Goal: Task Accomplishment & Management: Use online tool/utility

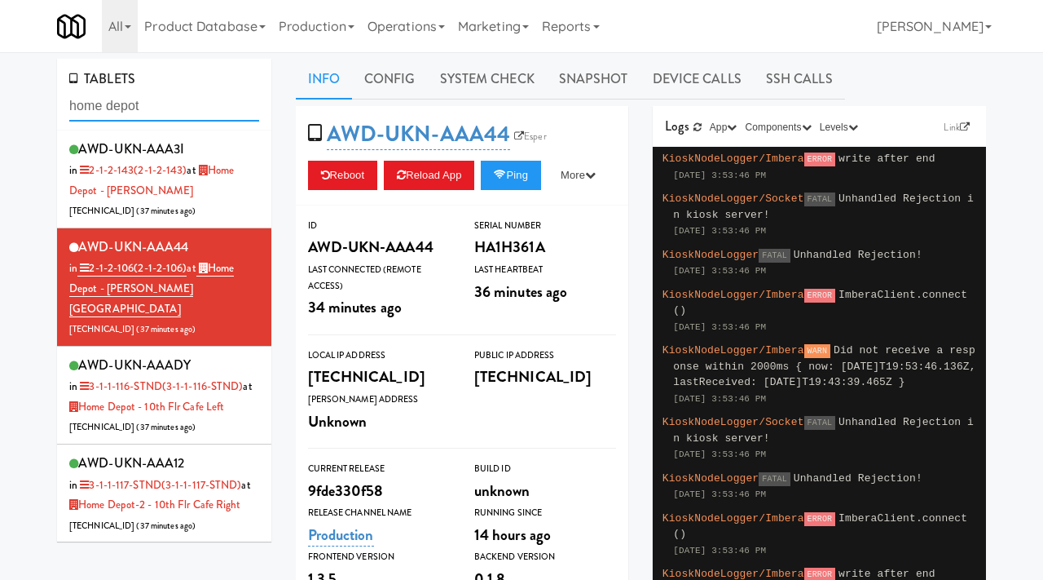
click at [156, 109] on input "home depot" at bounding box center [164, 106] width 190 height 30
click at [413, 24] on link "Operations" at bounding box center [406, 26] width 90 height 52
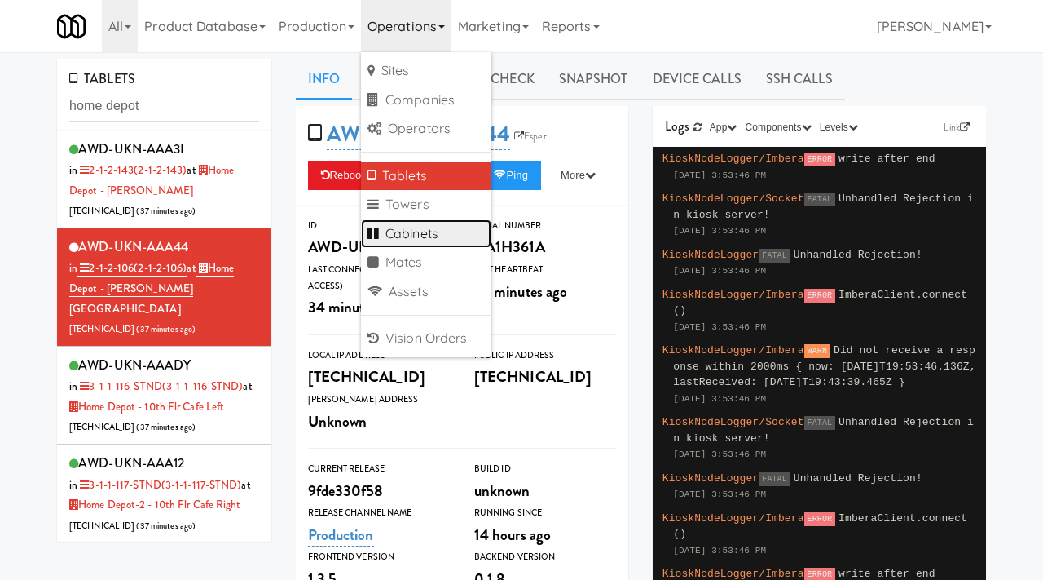
click at [400, 233] on link "Cabinets" at bounding box center [426, 233] width 130 height 29
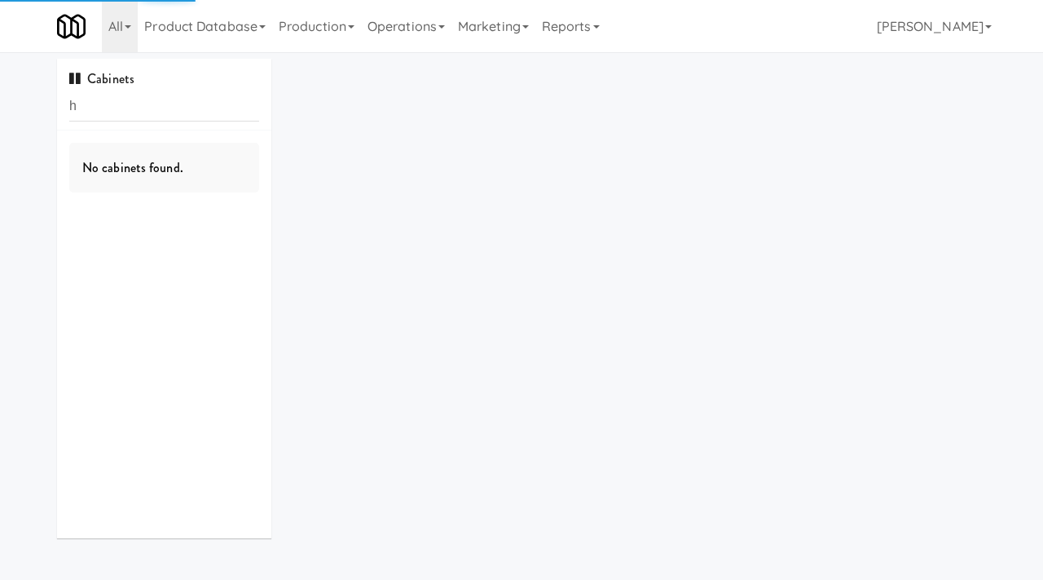
type input "hi"
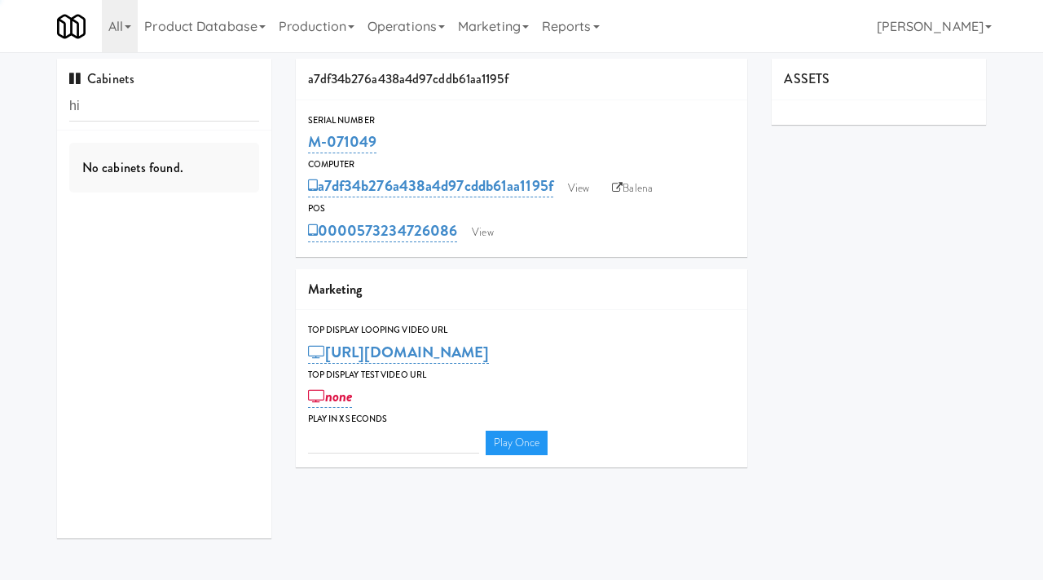
type input "3"
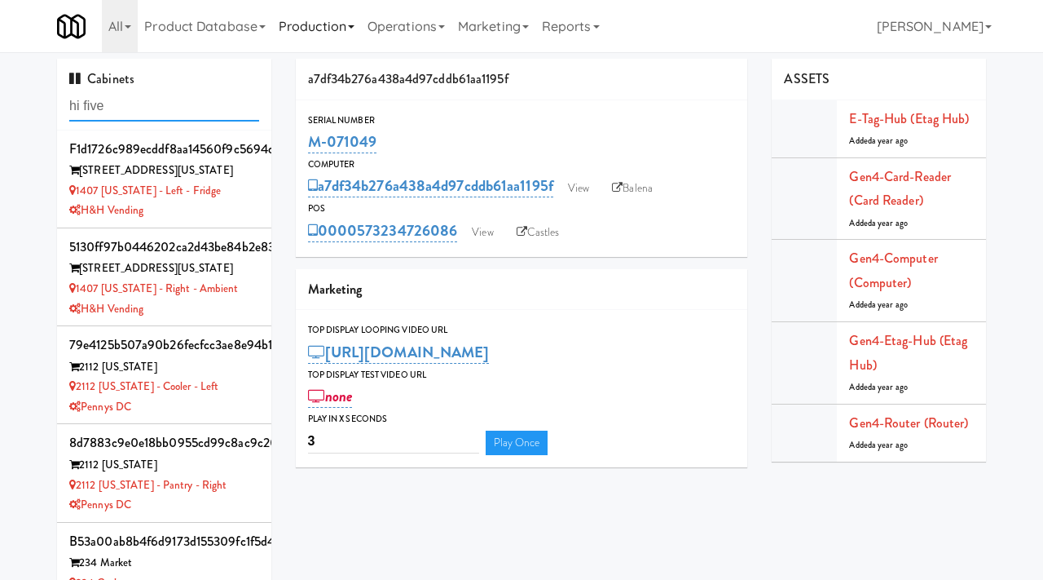
type input "hi five"
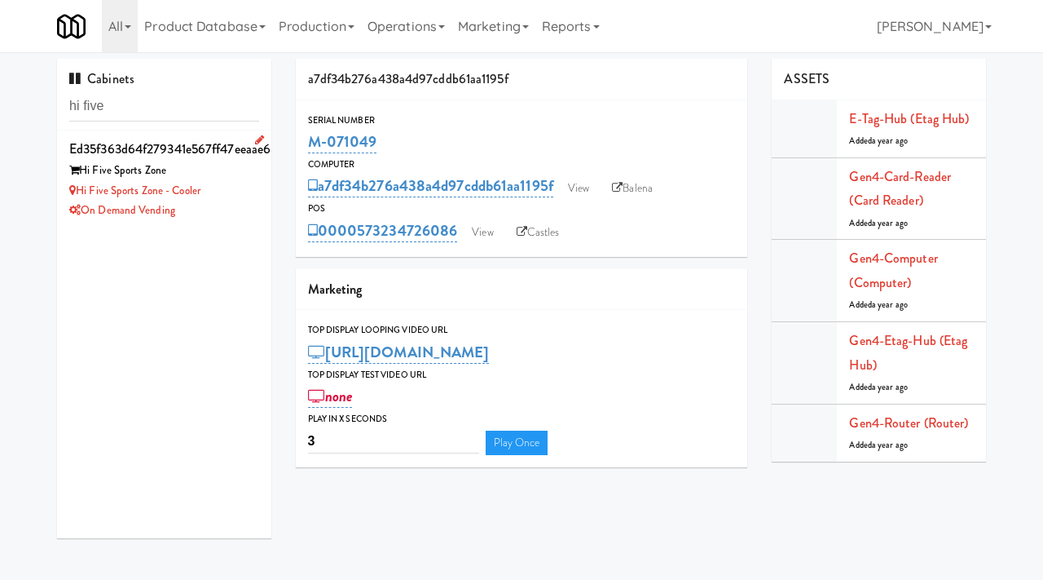
click at [252, 184] on div "Hi Five Sports Zone - Cooler" at bounding box center [164, 191] width 190 height 20
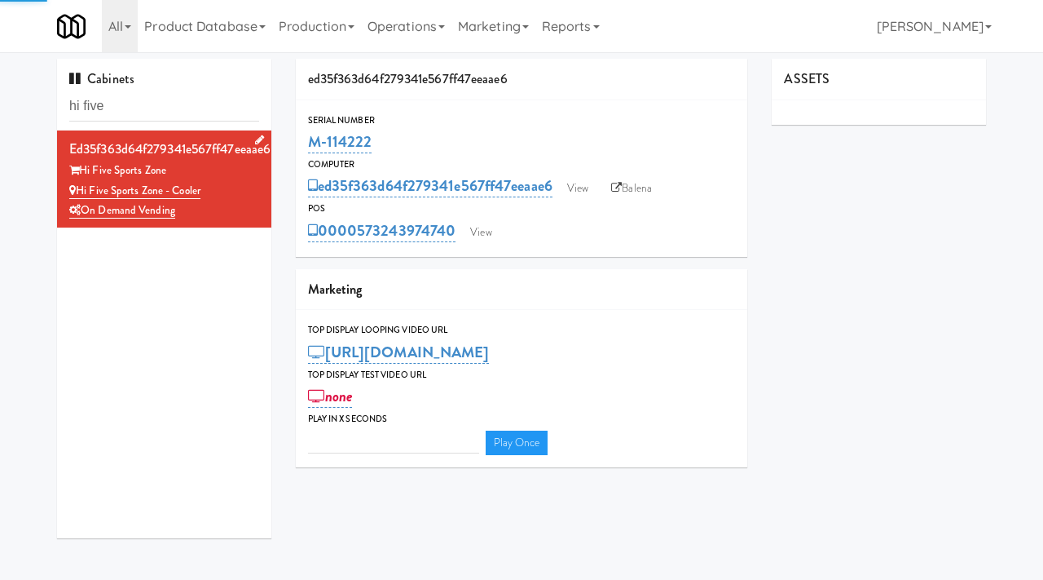
type input "3"
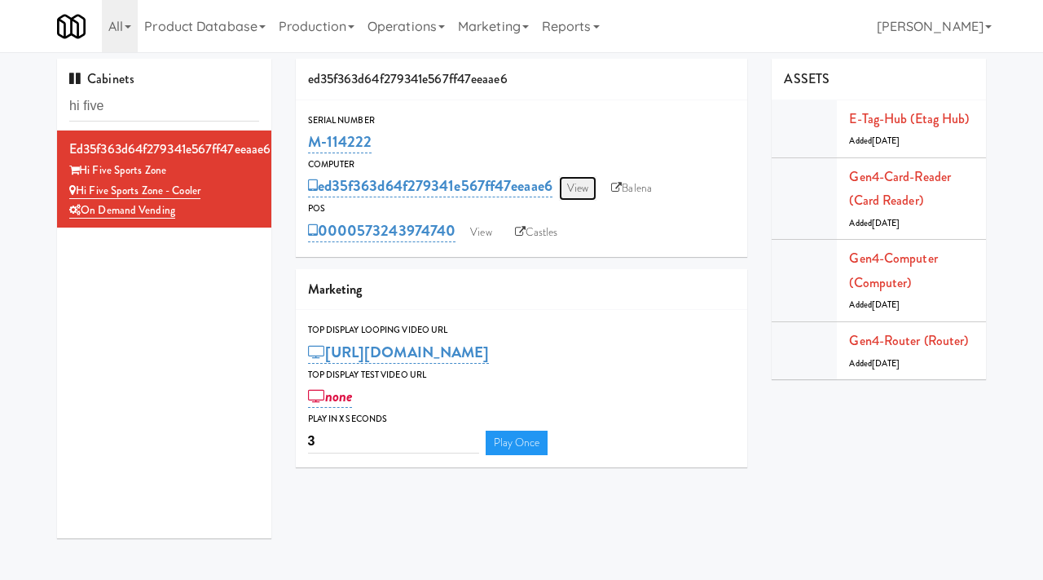
click at [581, 179] on link "View" at bounding box center [577, 188] width 37 height 24
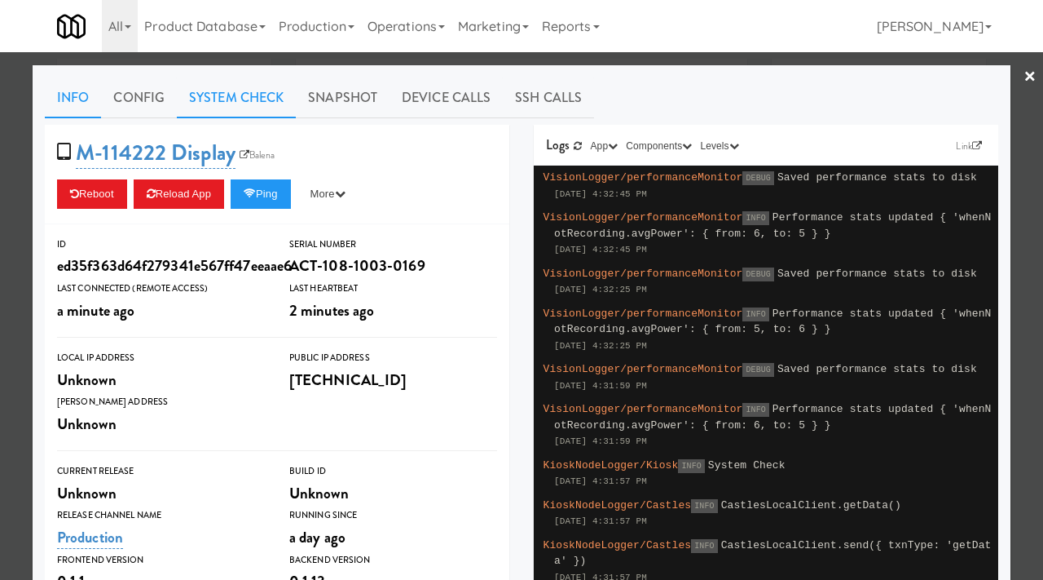
click at [230, 90] on link "System Check" at bounding box center [236, 97] width 119 height 41
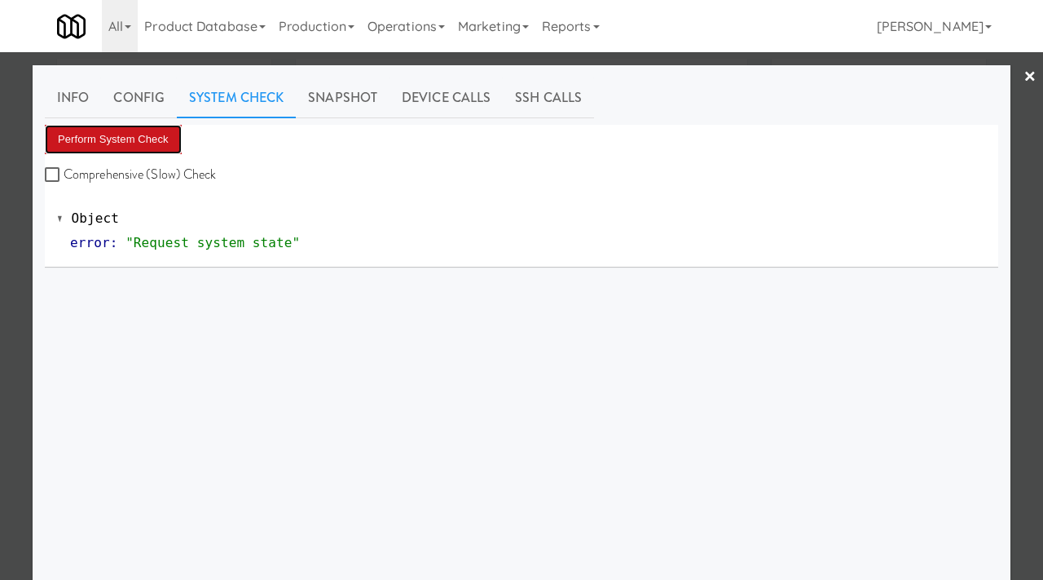
click at [108, 139] on button "Perform System Check" at bounding box center [113, 139] width 137 height 29
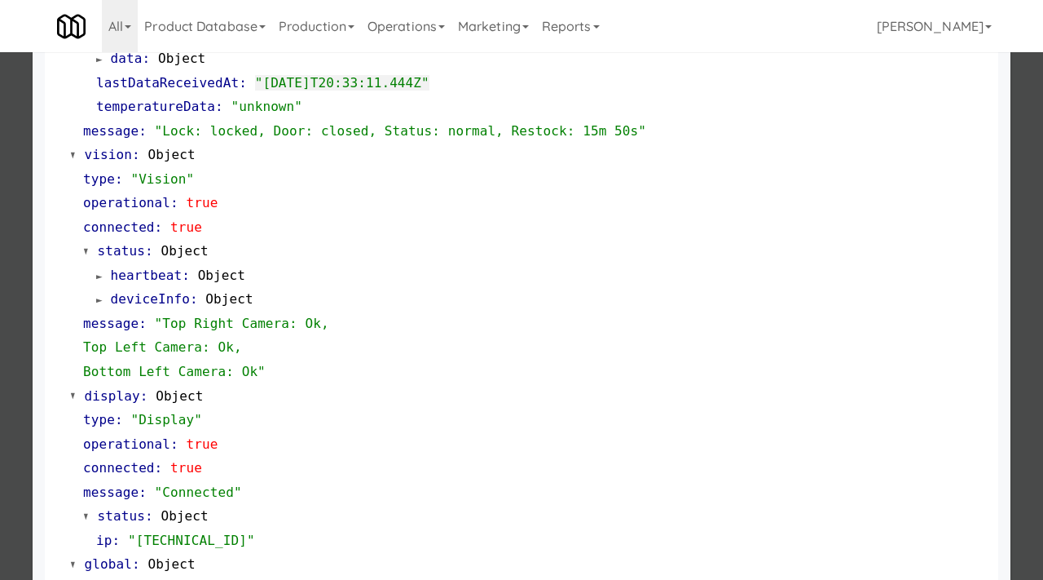
scroll to position [568, 0]
click at [0, 295] on div at bounding box center [521, 290] width 1043 height 580
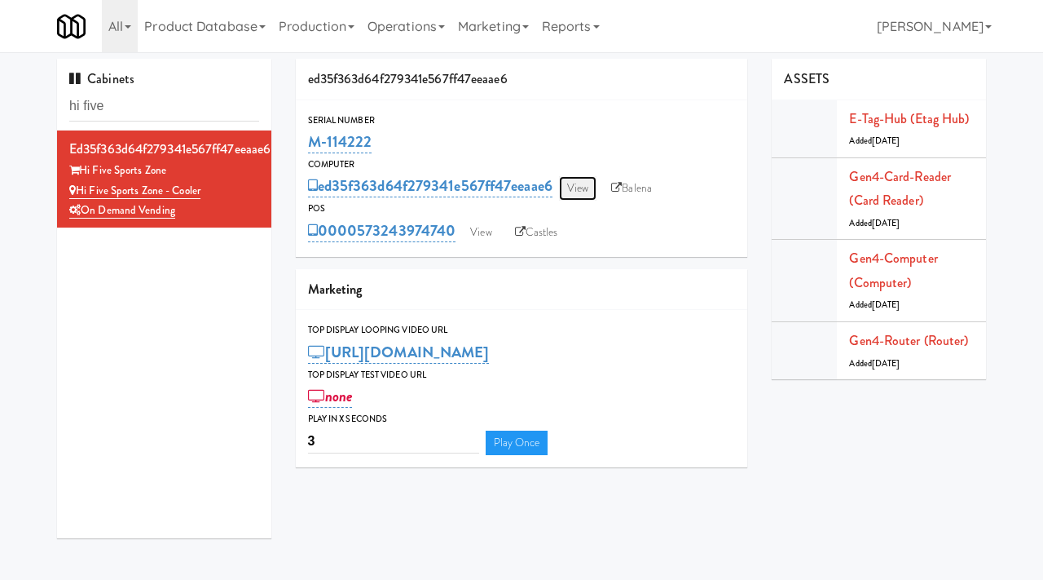
click at [585, 186] on link "View" at bounding box center [577, 188] width 37 height 24
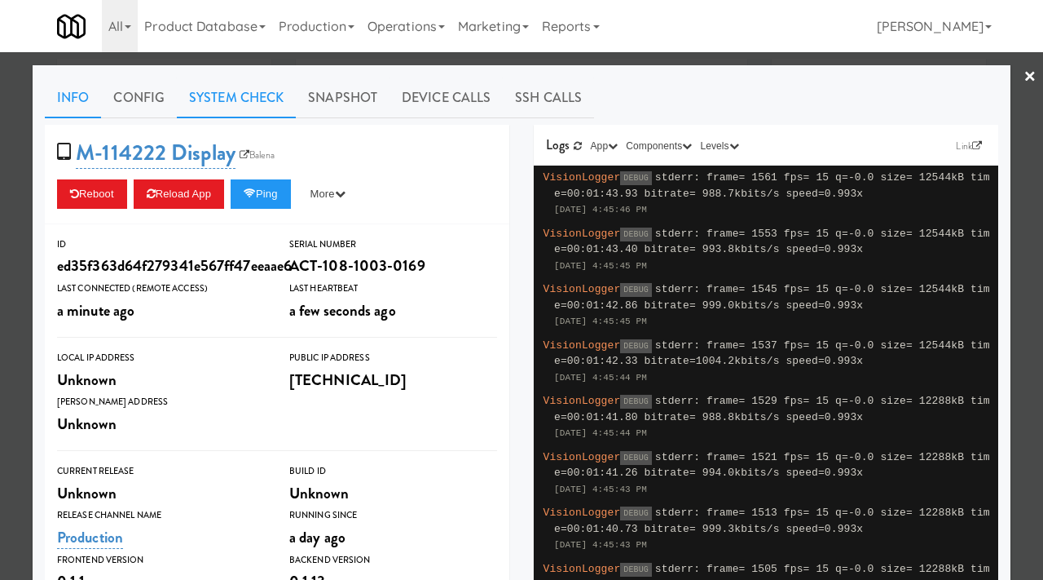
click at [228, 110] on link "System Check" at bounding box center [236, 97] width 119 height 41
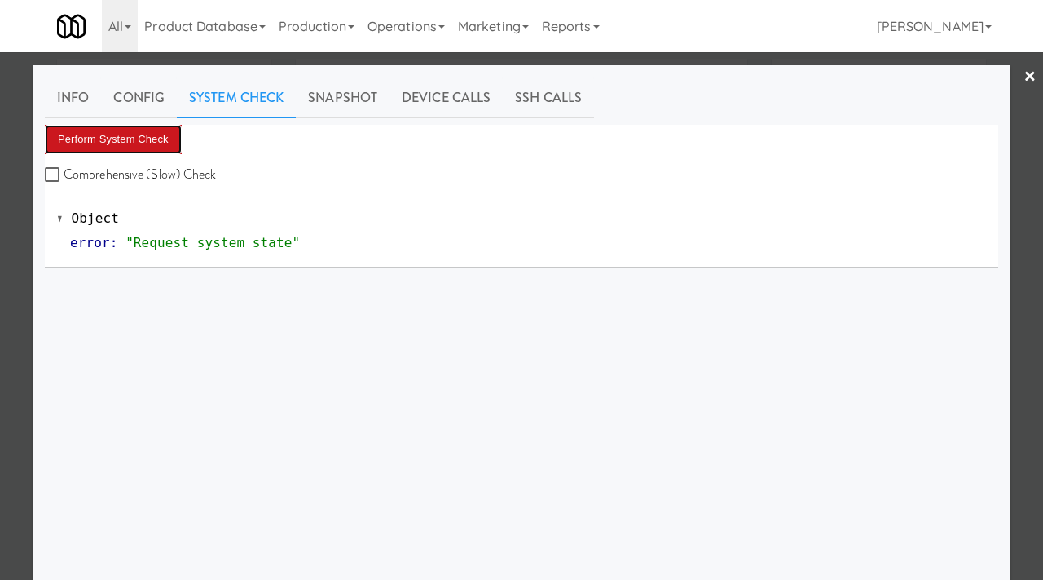
click at [126, 140] on button "Perform System Check" at bounding box center [113, 139] width 137 height 29
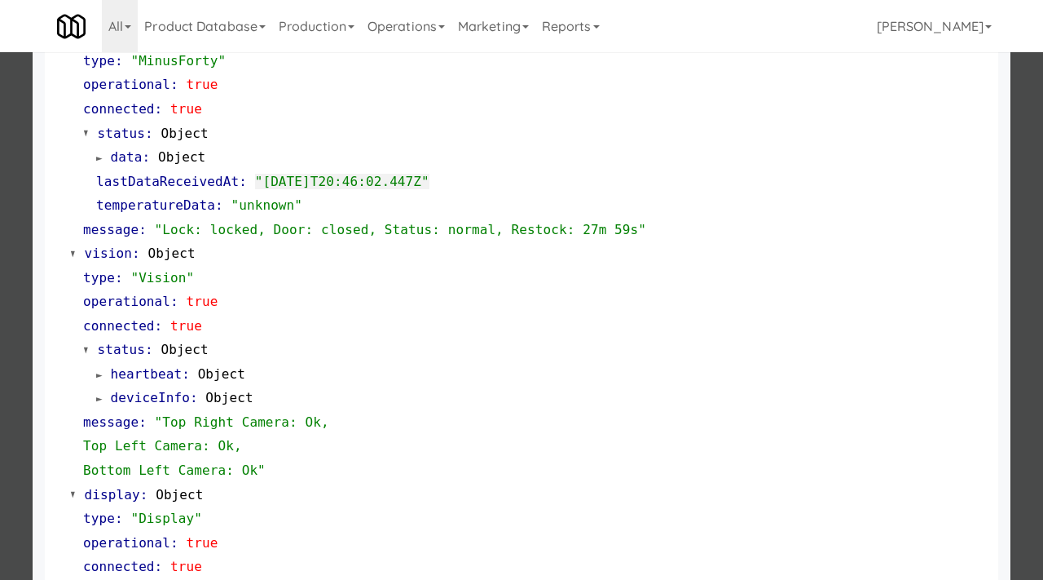
scroll to position [559, 0]
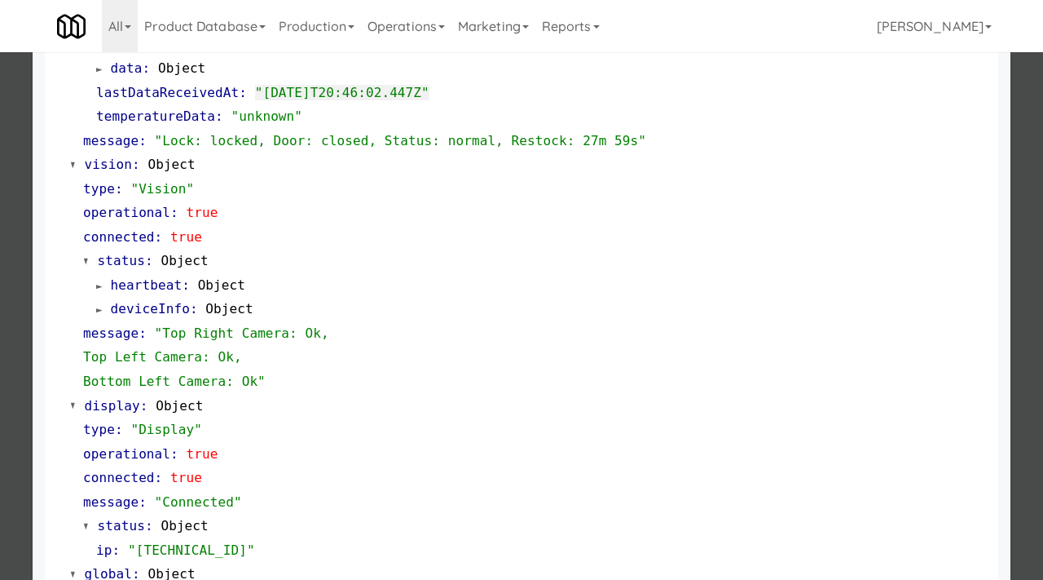
click at [0, 231] on div at bounding box center [521, 290] width 1043 height 580
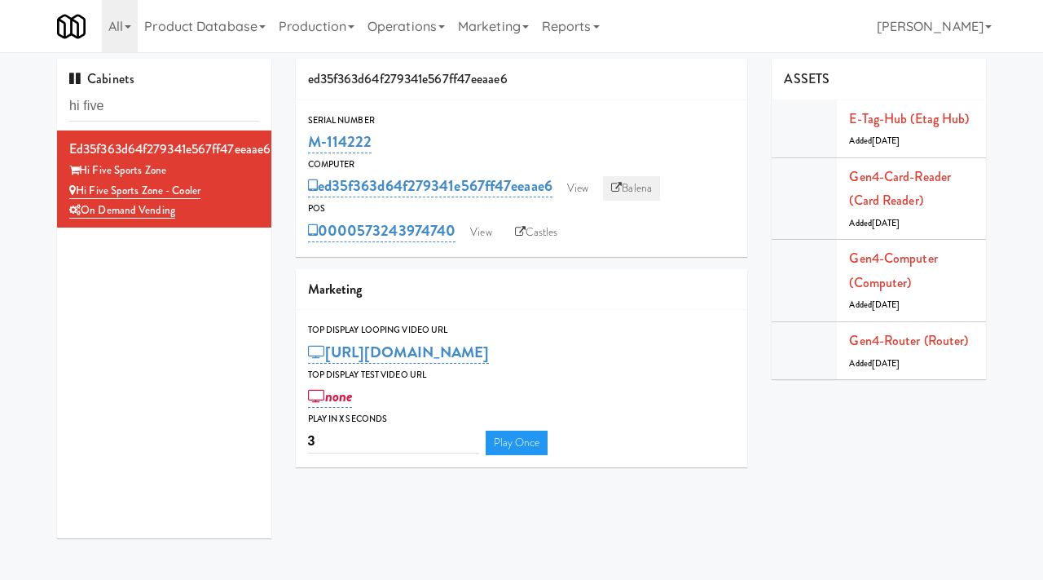
click at [640, 183] on link "Balena" at bounding box center [631, 188] width 57 height 24
click at [576, 189] on link "View" at bounding box center [577, 188] width 37 height 24
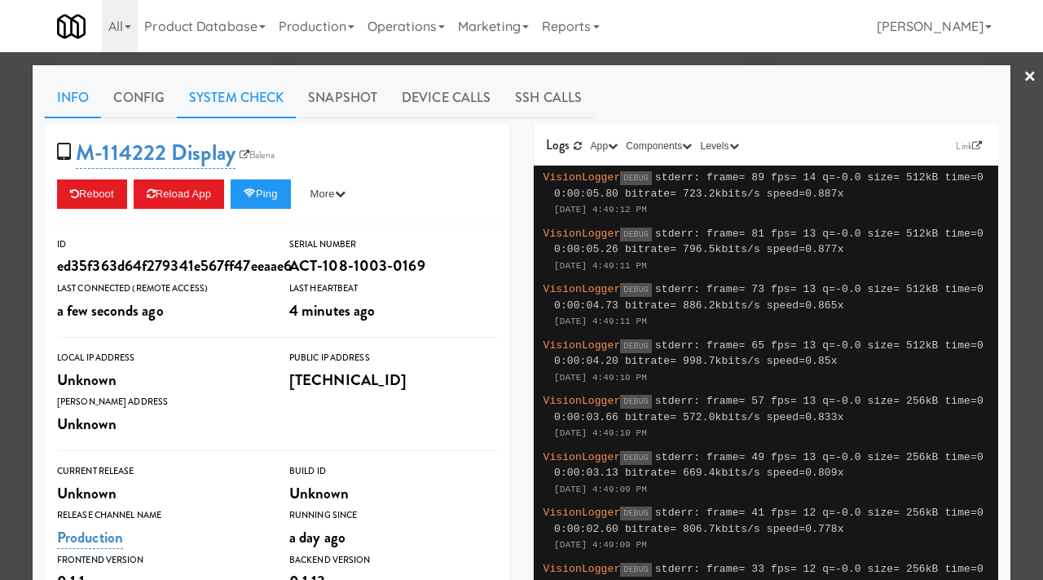
click at [260, 93] on link "System Check" at bounding box center [236, 97] width 119 height 41
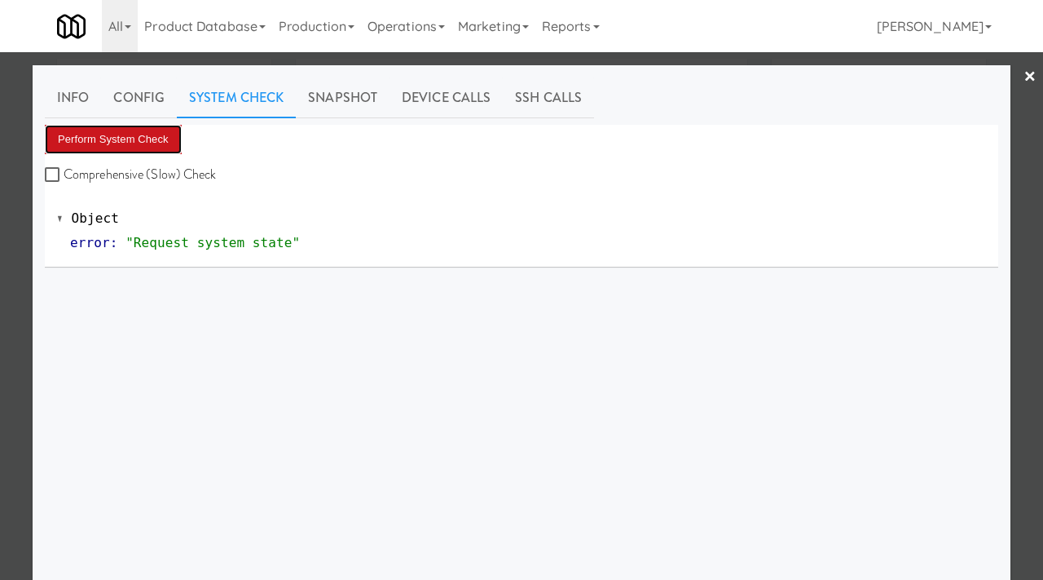
click at [165, 135] on button "Perform System Check" at bounding box center [113, 139] width 137 height 29
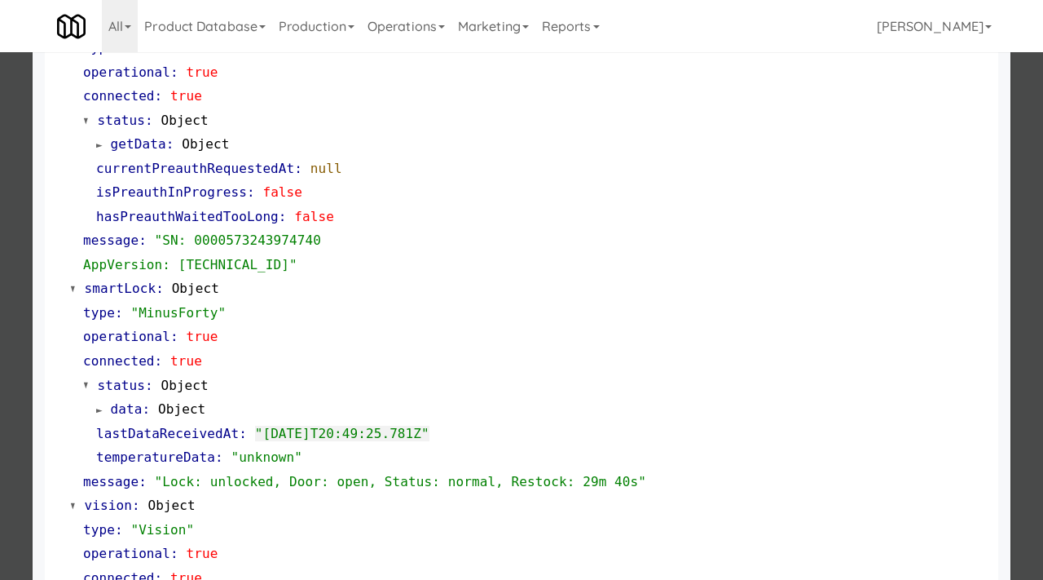
scroll to position [224, 0]
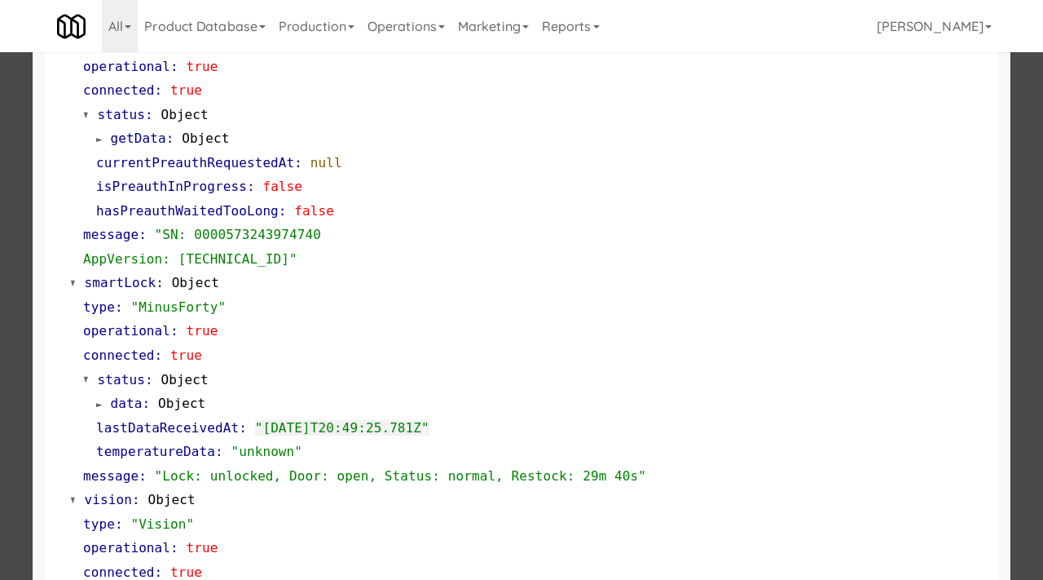
click at [0, 276] on div at bounding box center [521, 290] width 1043 height 580
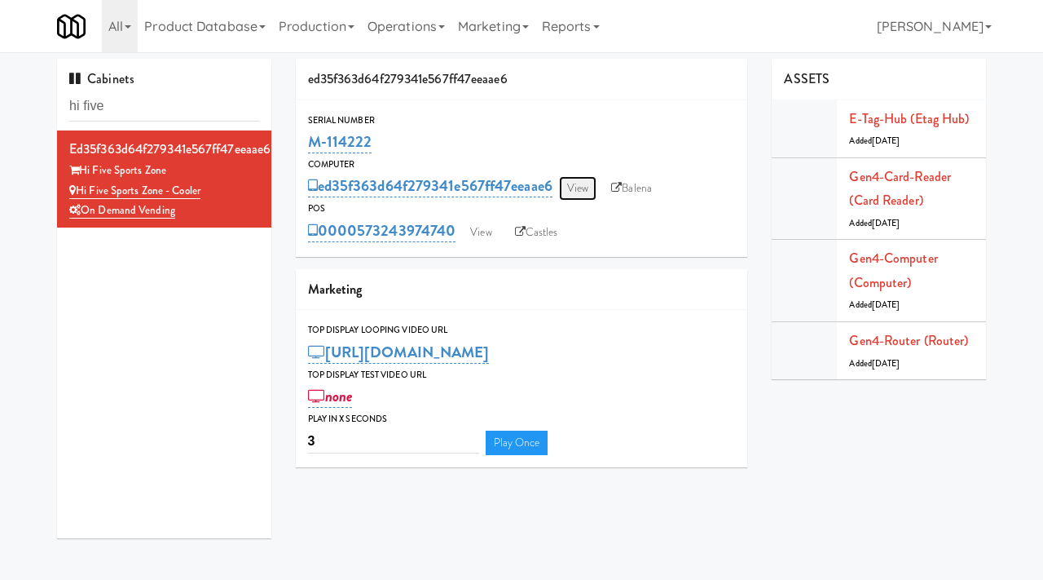
click at [594, 179] on link "View" at bounding box center [577, 188] width 37 height 24
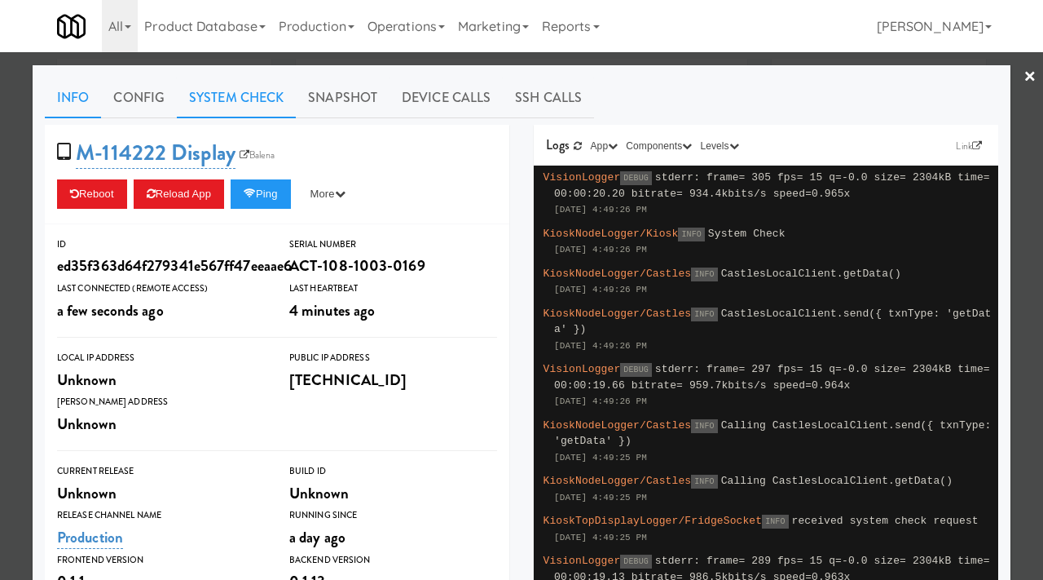
click at [242, 104] on link "System Check" at bounding box center [236, 97] width 119 height 41
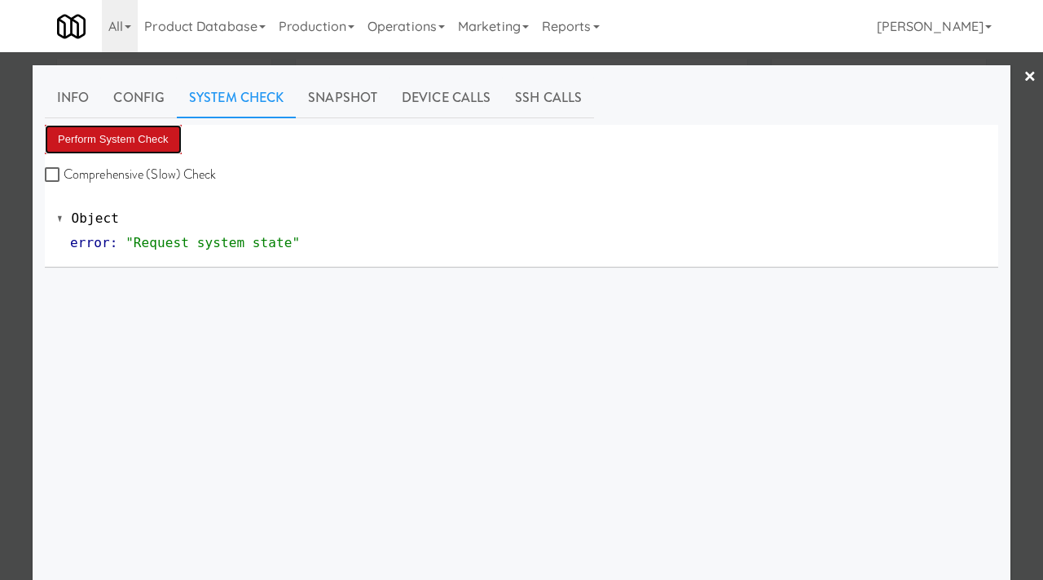
click at [130, 131] on button "Perform System Check" at bounding box center [113, 139] width 137 height 29
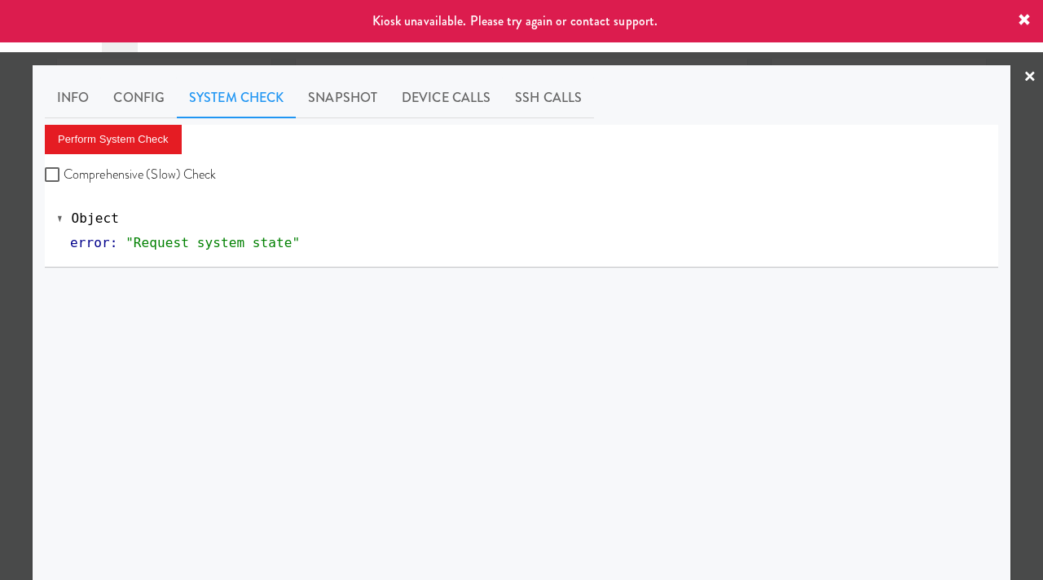
click at [0, 206] on div at bounding box center [521, 290] width 1043 height 580
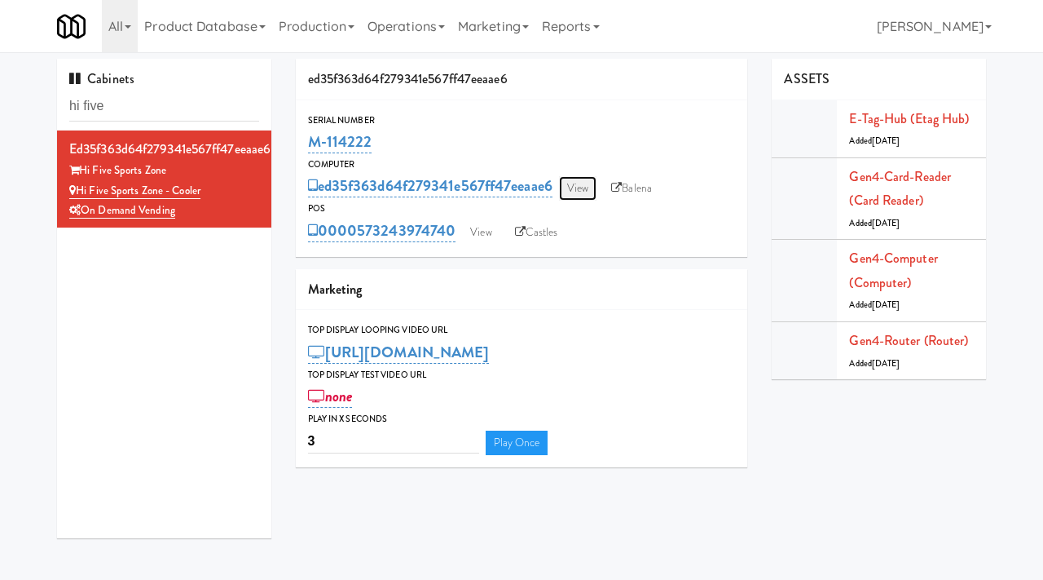
click at [586, 192] on link "View" at bounding box center [577, 188] width 37 height 24
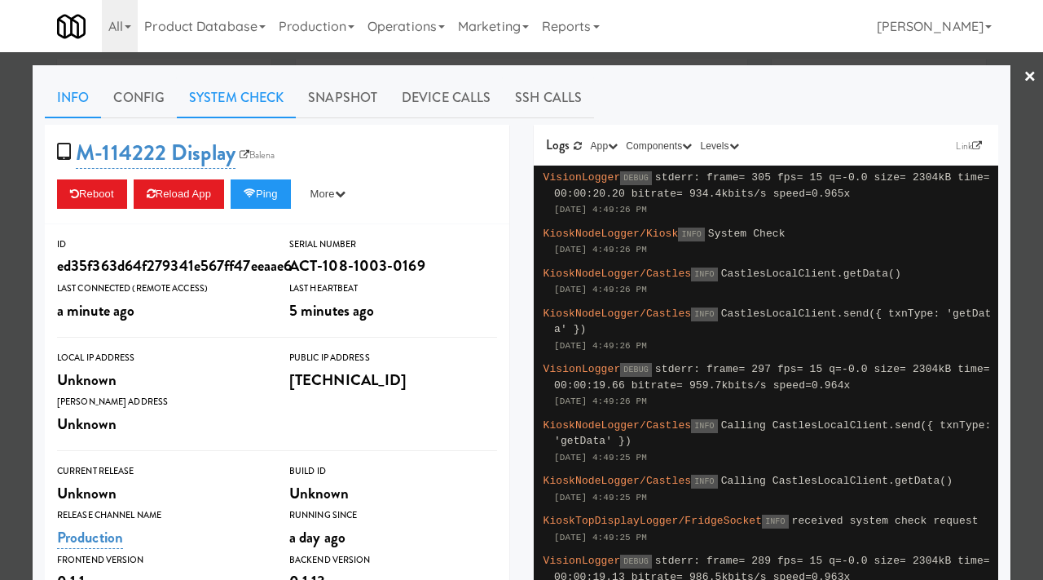
click at [231, 97] on link "System Check" at bounding box center [236, 97] width 119 height 41
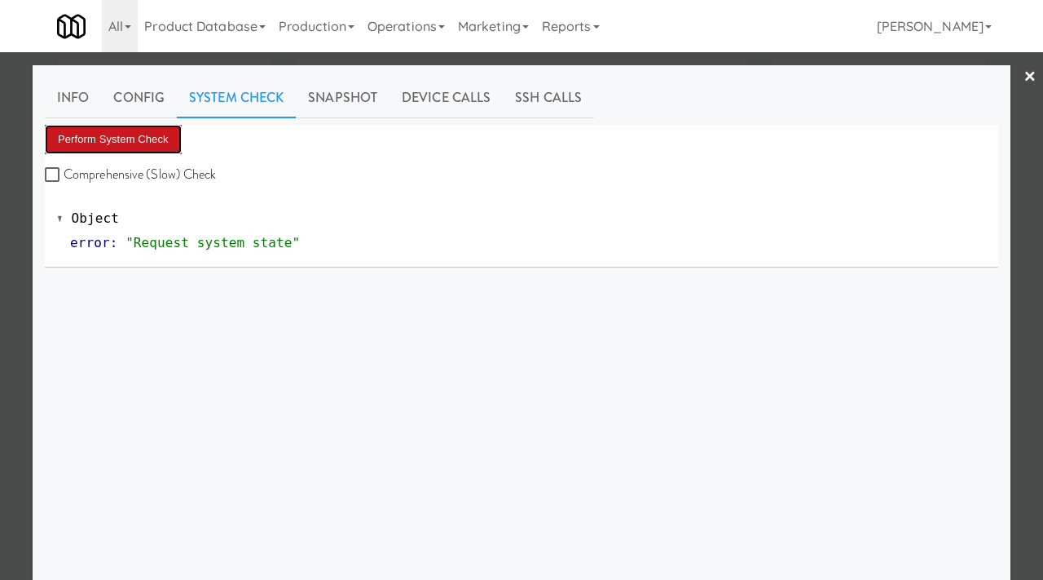
click at [121, 139] on button "Perform System Check" at bounding box center [113, 139] width 137 height 29
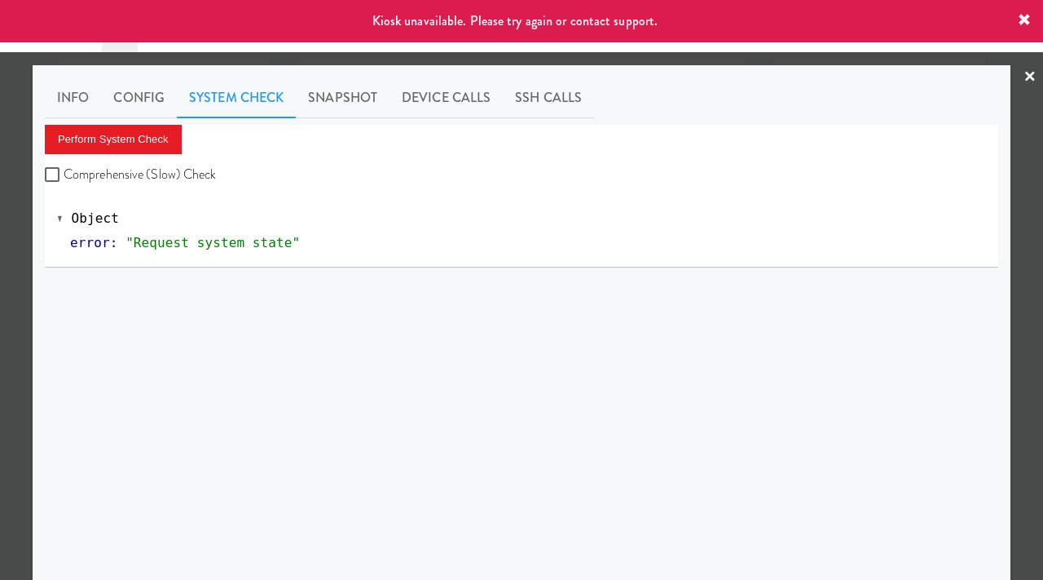
click at [8, 196] on div at bounding box center [521, 290] width 1043 height 580
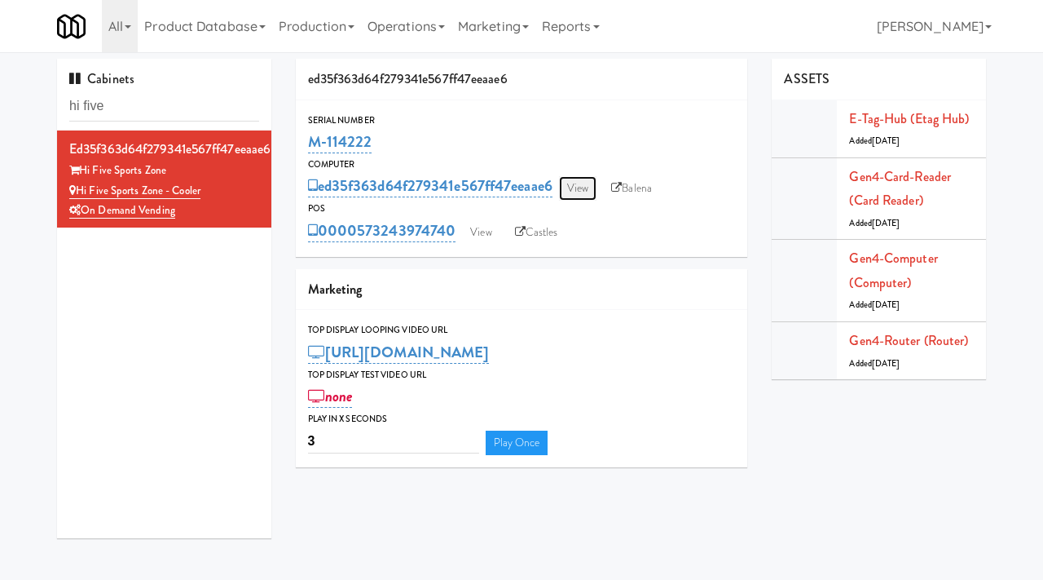
click at [589, 189] on link "View" at bounding box center [577, 188] width 37 height 24
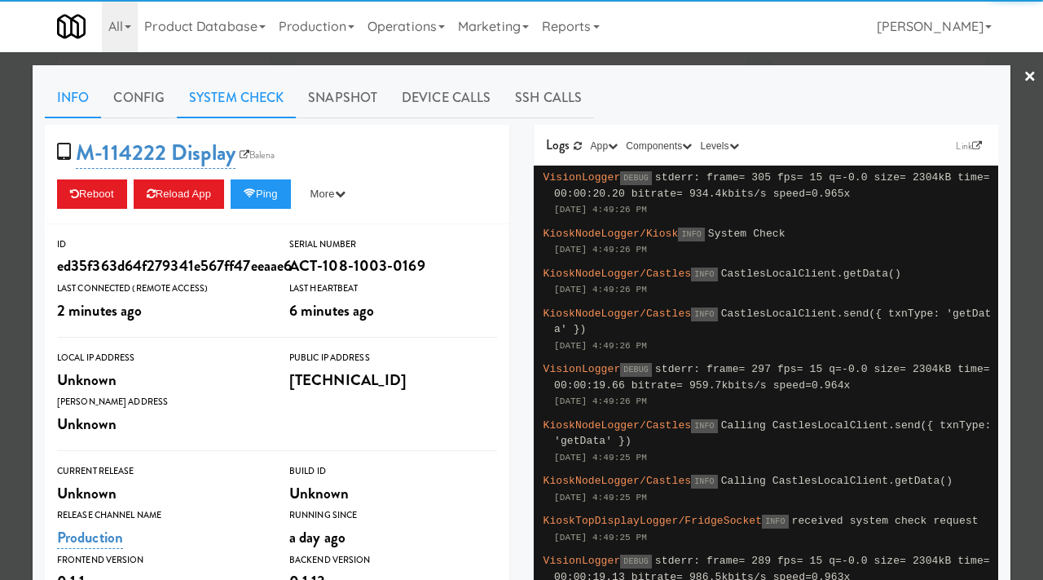
click at [248, 99] on link "System Check" at bounding box center [236, 97] width 119 height 41
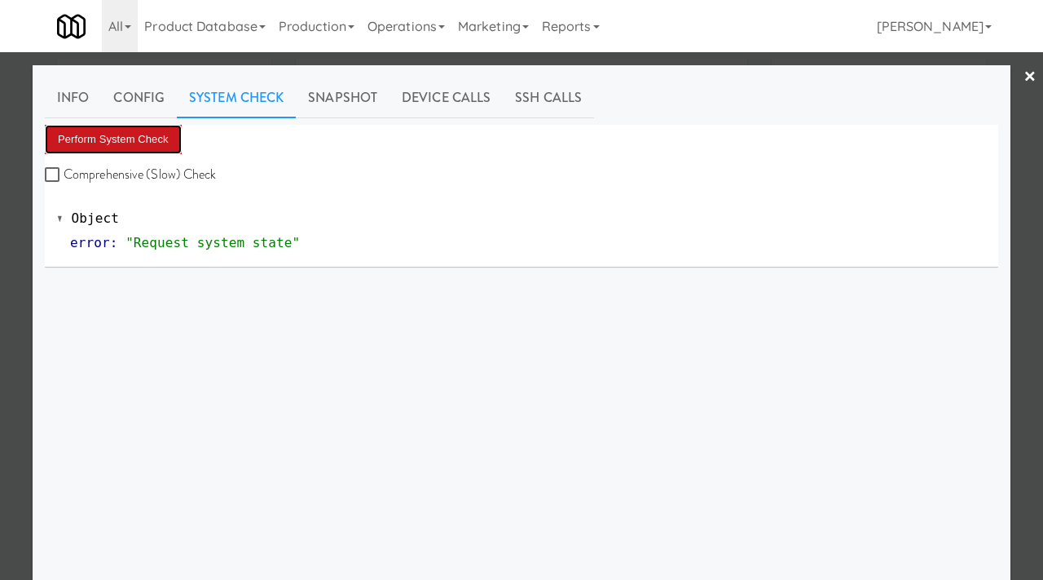
click at [126, 136] on button "Perform System Check" at bounding box center [113, 139] width 137 height 29
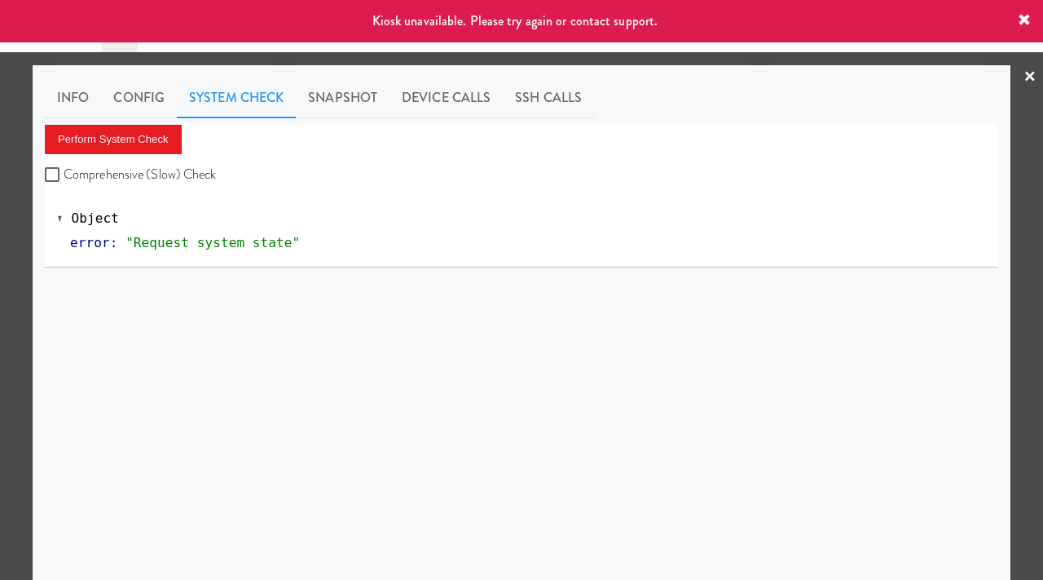
click at [0, 197] on div at bounding box center [521, 290] width 1043 height 580
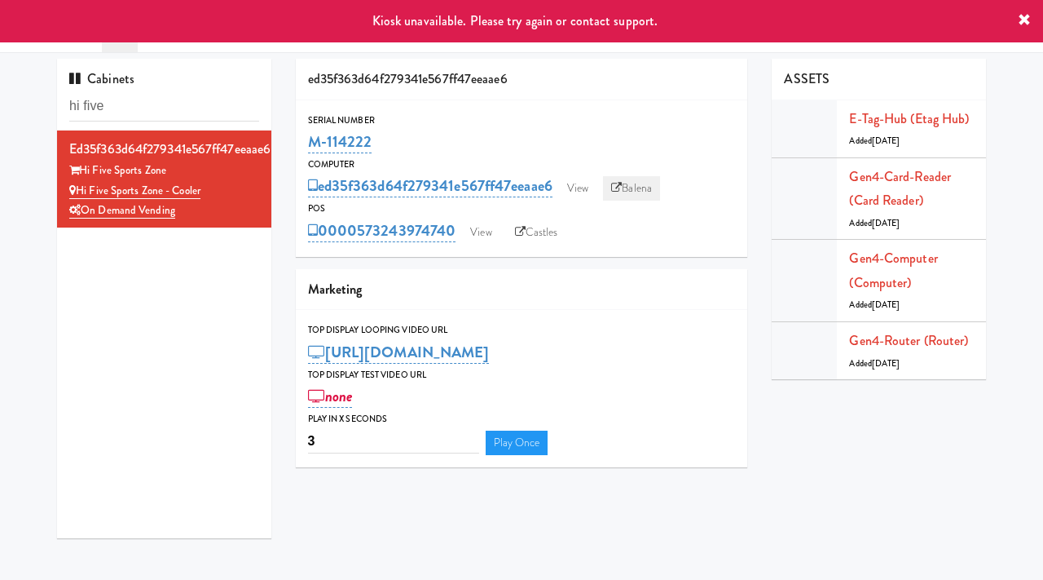
click at [645, 192] on link "Balena" at bounding box center [631, 188] width 57 height 24
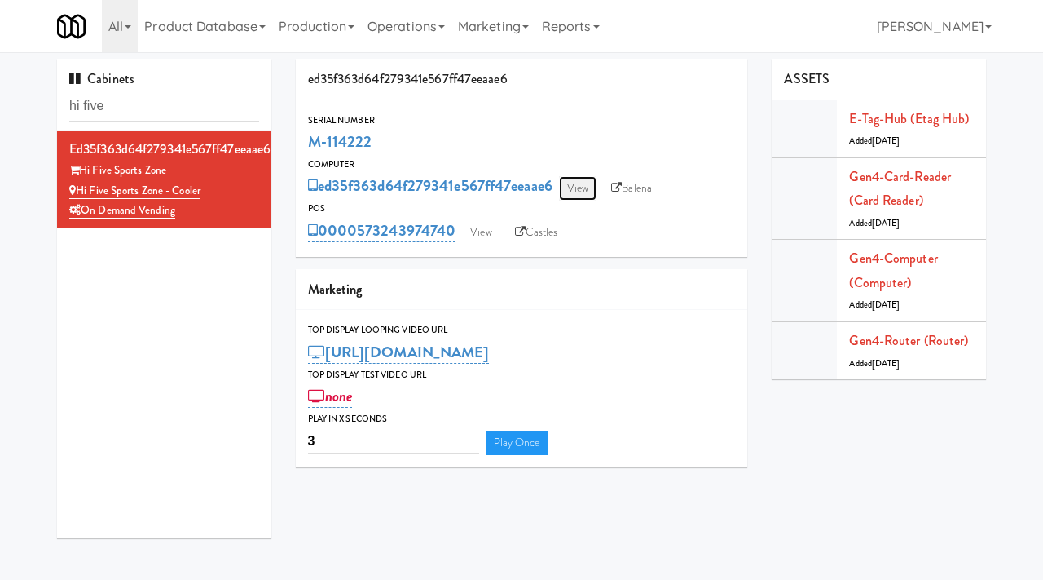
click at [581, 192] on link "View" at bounding box center [577, 188] width 37 height 24
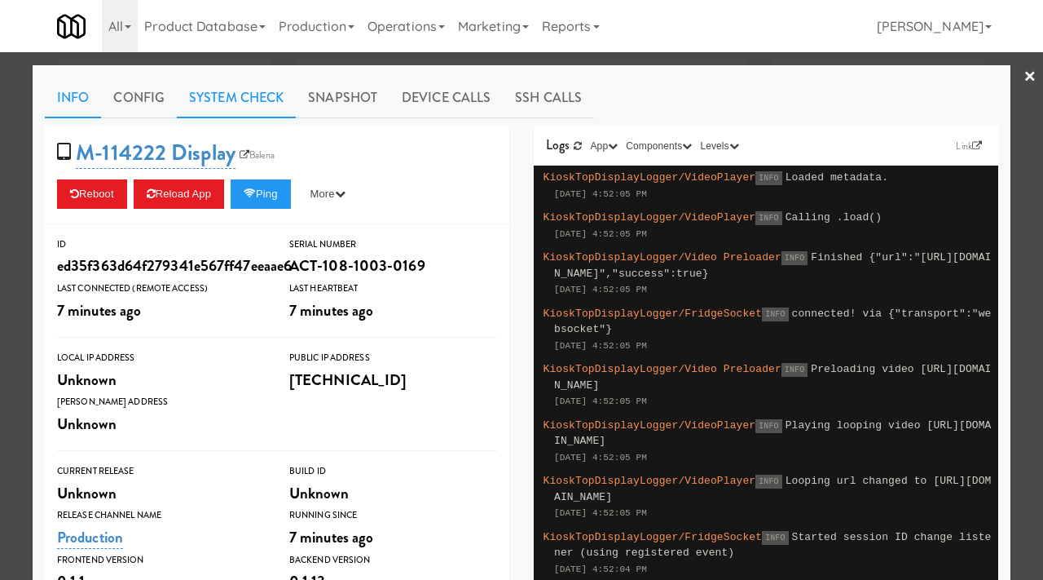
click at [245, 99] on link "System Check" at bounding box center [236, 97] width 119 height 41
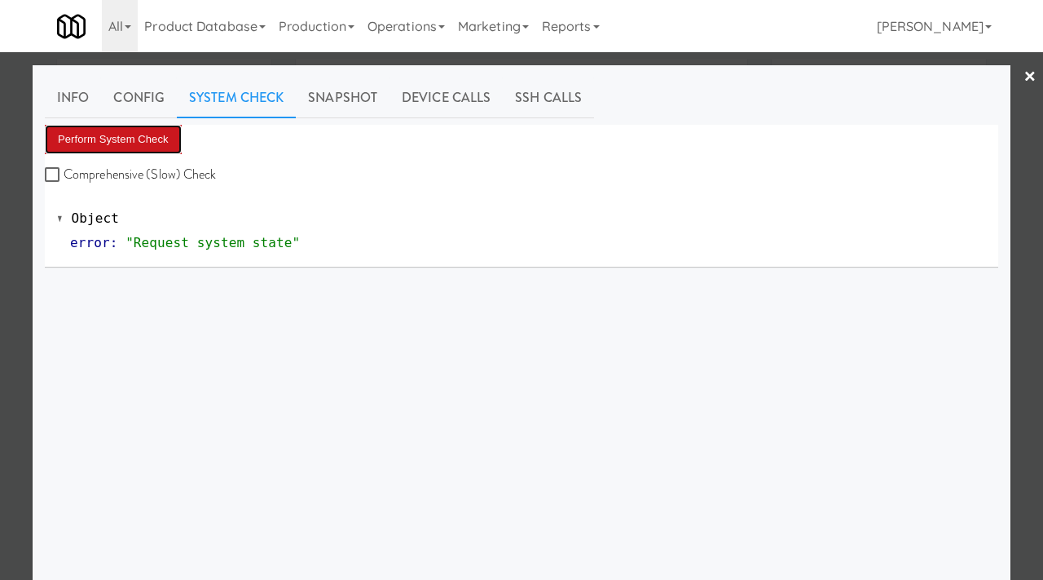
click at [127, 140] on button "Perform System Check" at bounding box center [113, 139] width 137 height 29
click at [4, 260] on div at bounding box center [521, 290] width 1043 height 580
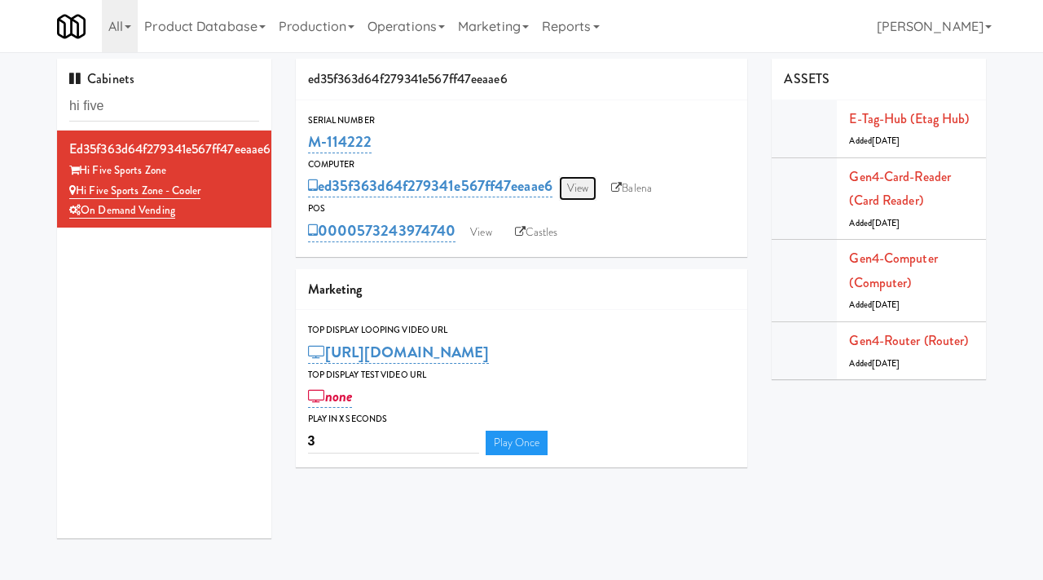
click at [585, 187] on link "View" at bounding box center [577, 188] width 37 height 24
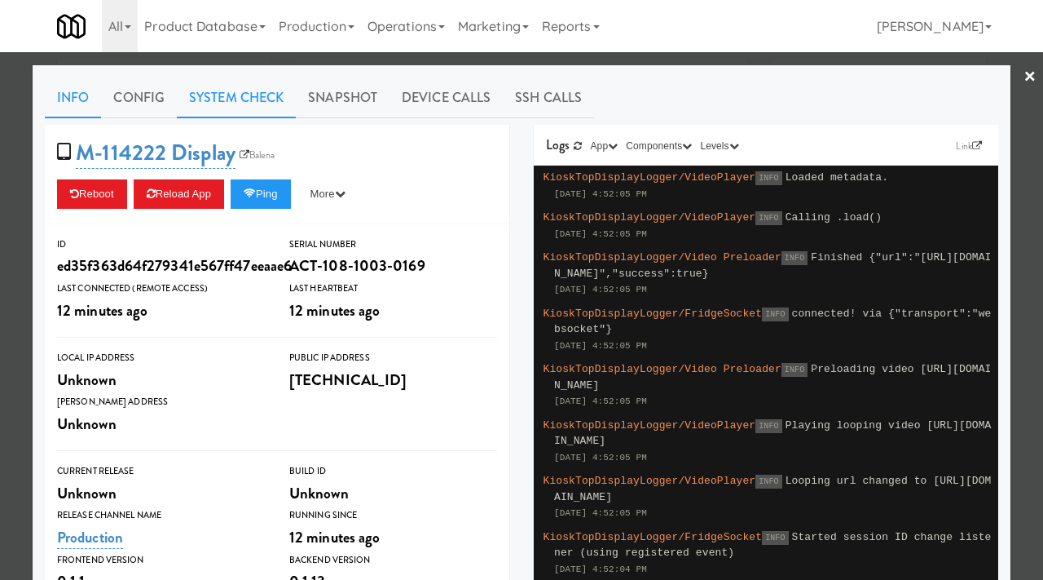
click at [220, 101] on link "System Check" at bounding box center [236, 97] width 119 height 41
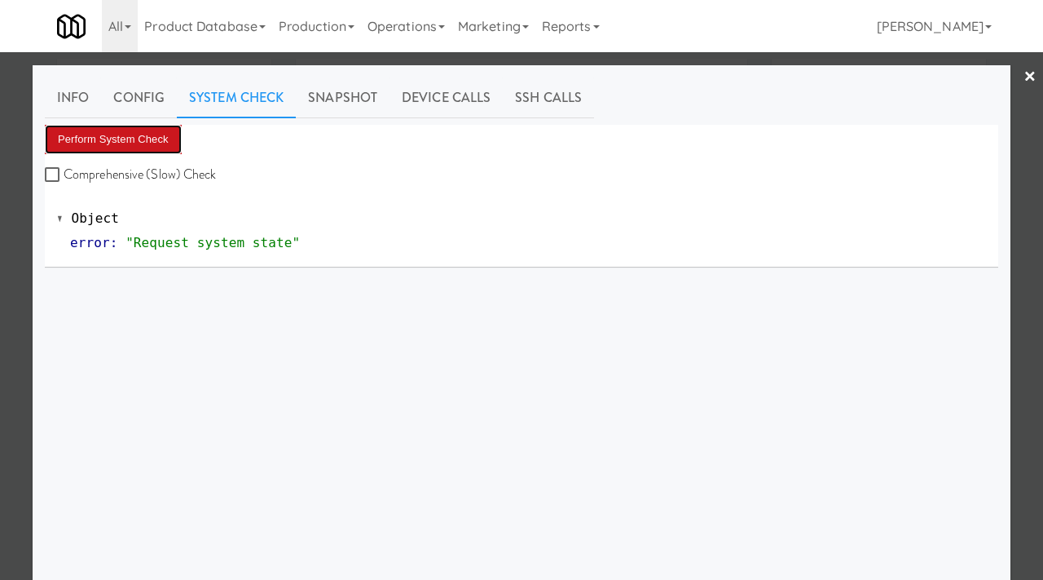
click at [126, 125] on button "Perform System Check" at bounding box center [113, 139] width 137 height 29
click at [20, 267] on div at bounding box center [521, 290] width 1043 height 580
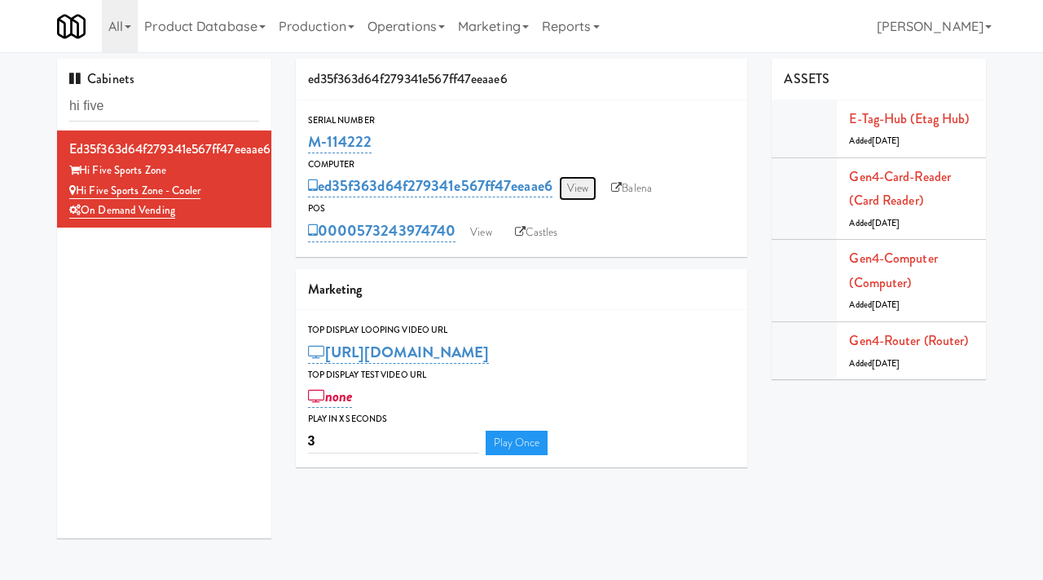
click at [588, 185] on link "View" at bounding box center [577, 188] width 37 height 24
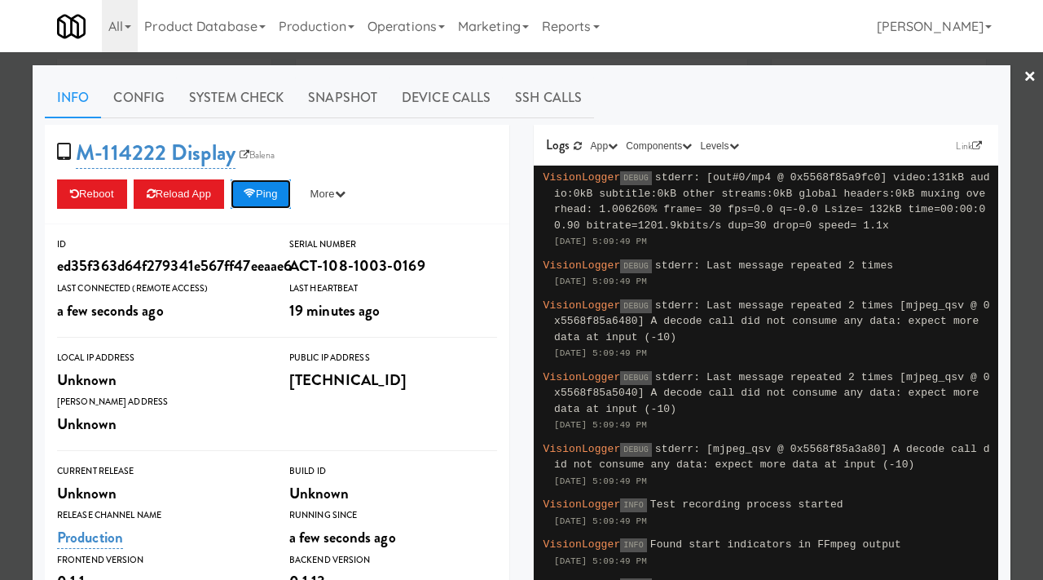
click at [254, 194] on icon at bounding box center [250, 193] width 12 height 11
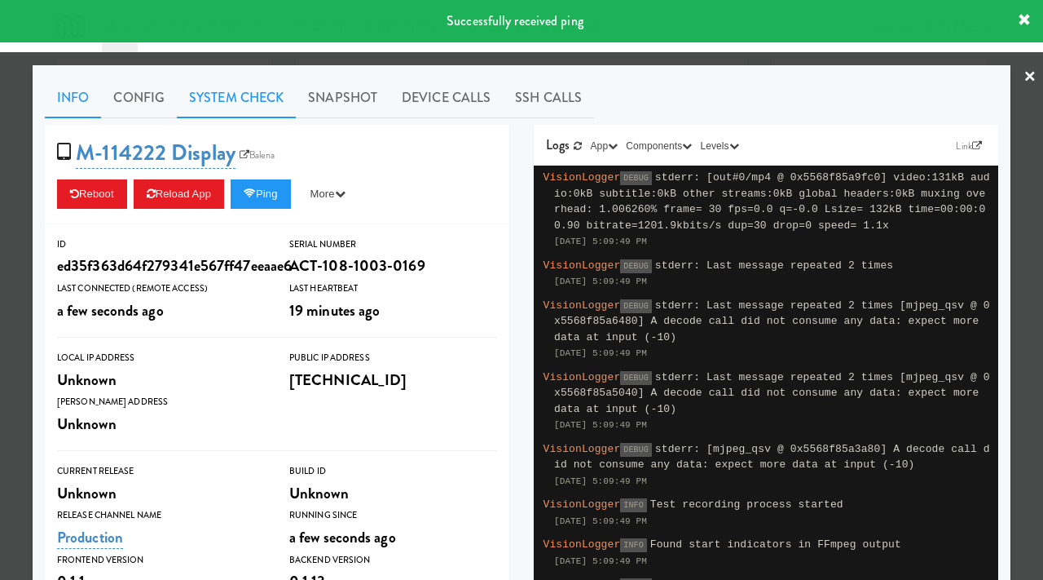
click at [260, 107] on link "System Check" at bounding box center [236, 97] width 119 height 41
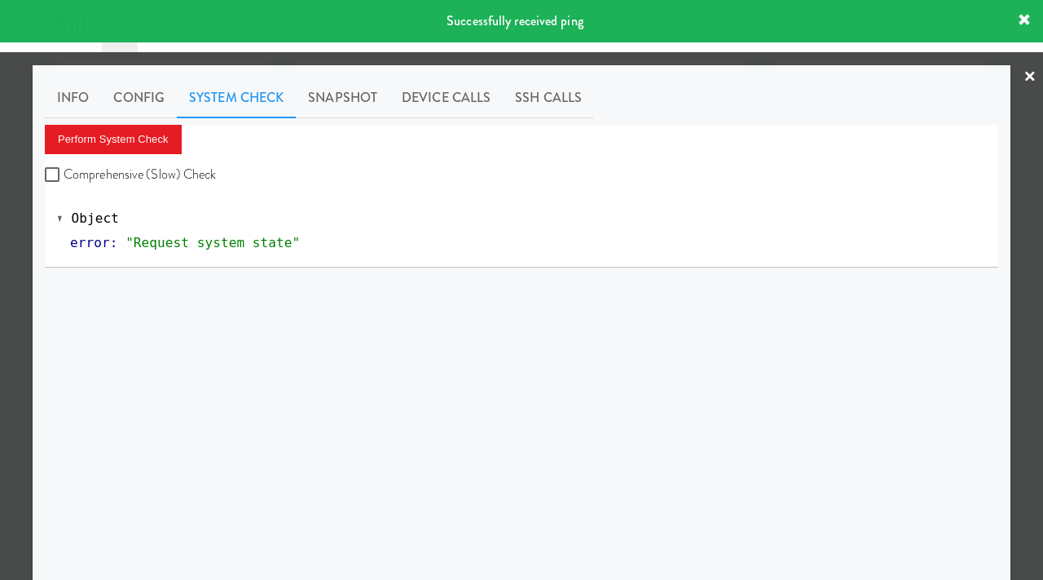
click at [127, 161] on div "Perform System Check Comprehensive (Slow) Check" at bounding box center [522, 156] width 954 height 62
click at [125, 146] on button "Perform System Check" at bounding box center [113, 139] width 137 height 29
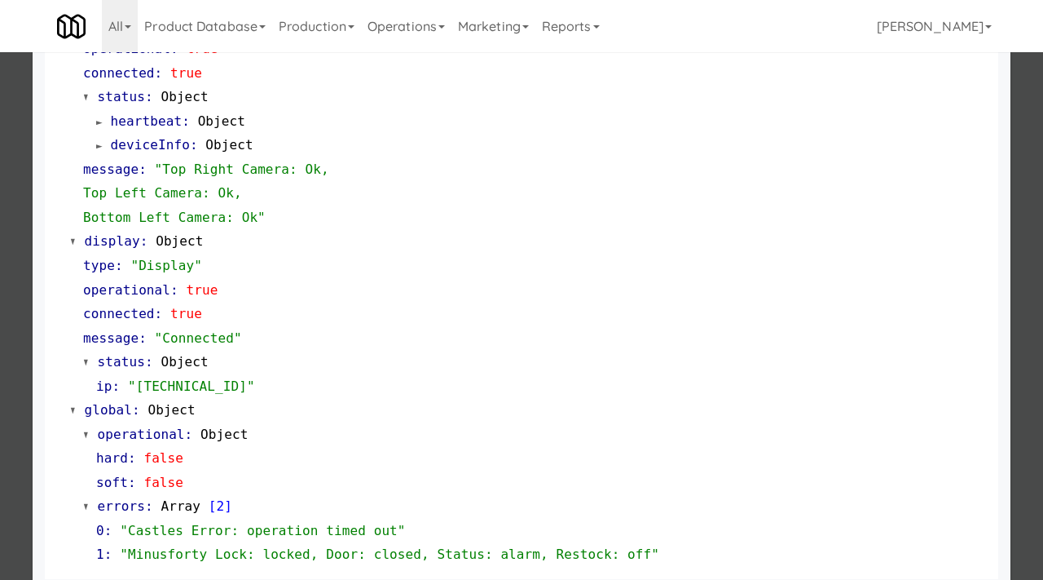
scroll to position [686, 0]
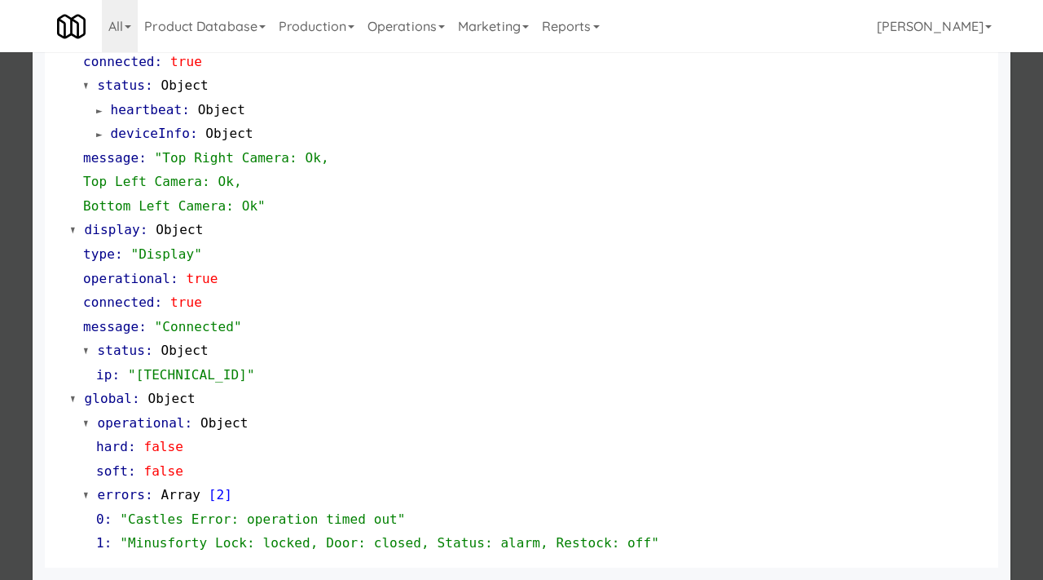
click at [20, 353] on div at bounding box center [521, 290] width 1043 height 580
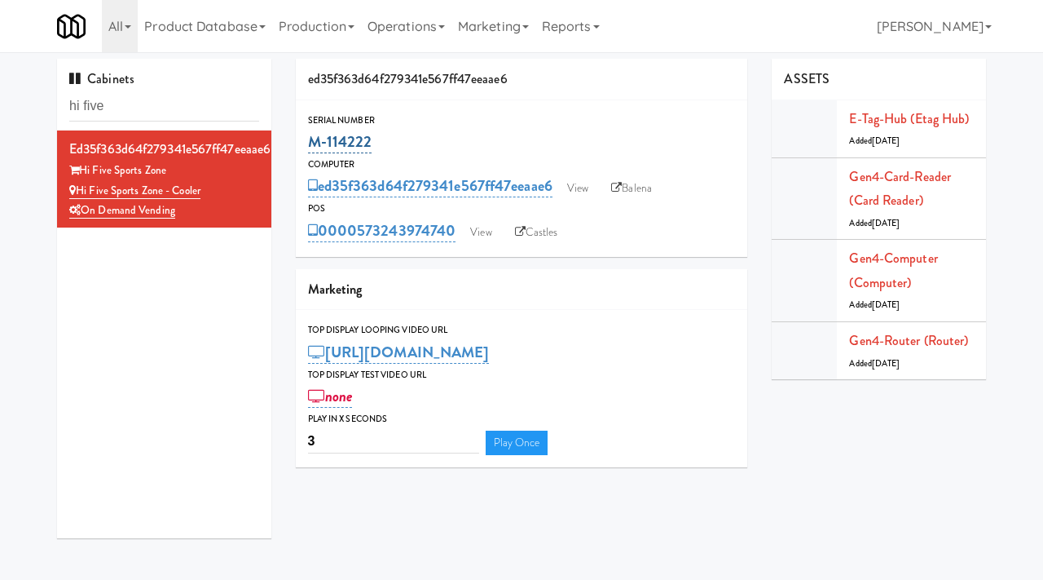
drag, startPoint x: 386, startPoint y: 147, endPoint x: 311, endPoint y: 144, distance: 74.2
click at [311, 144] on div "M-114222" at bounding box center [522, 142] width 428 height 28
copy link "M-114222"
click at [591, 189] on link "View" at bounding box center [577, 188] width 37 height 24
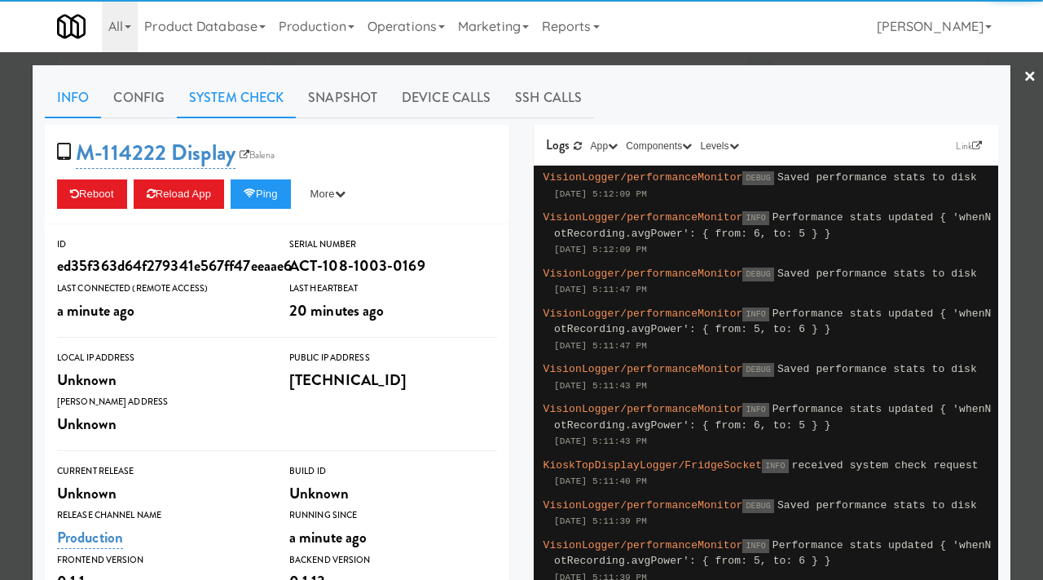
click at [228, 98] on link "System Check" at bounding box center [236, 97] width 119 height 41
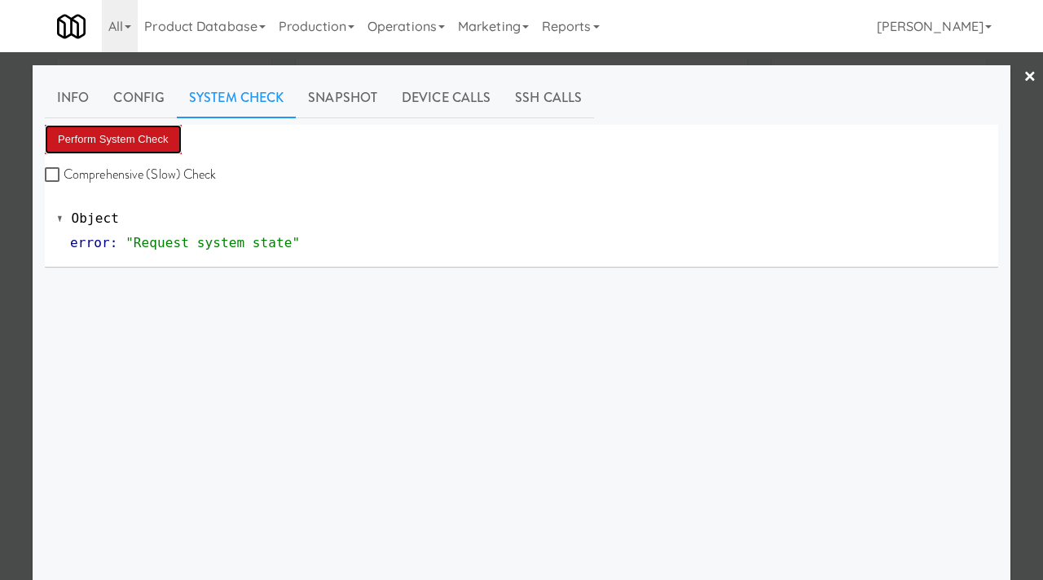
click at [104, 142] on button "Perform System Check" at bounding box center [113, 139] width 137 height 29
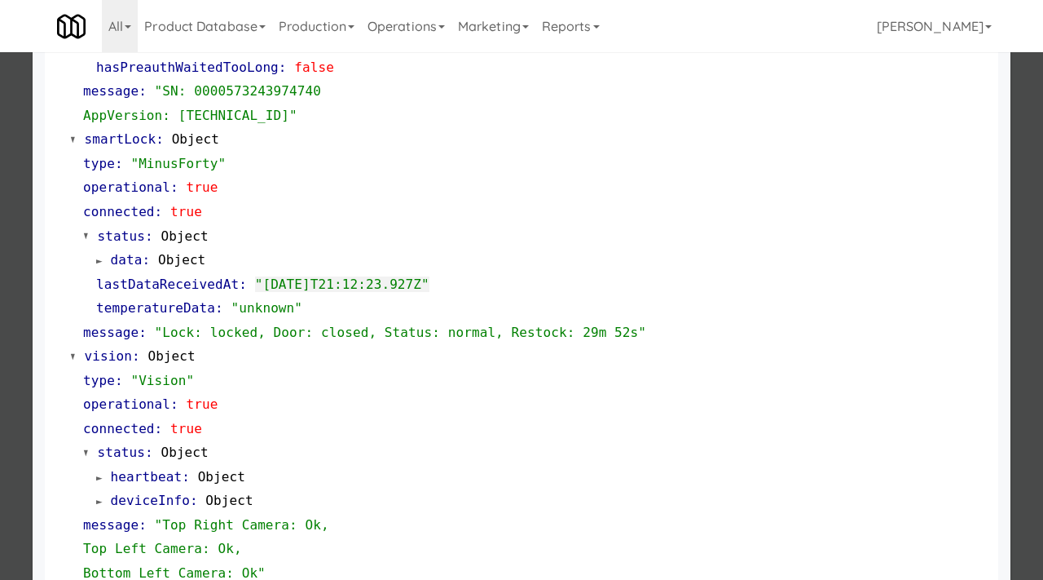
scroll to position [342, 0]
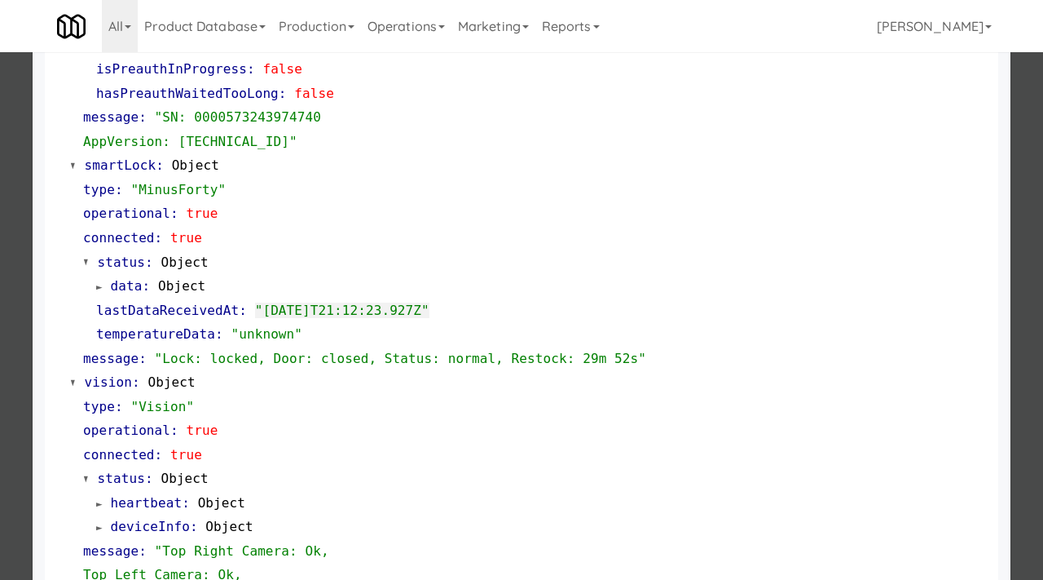
click at [0, 272] on div at bounding box center [521, 290] width 1043 height 580
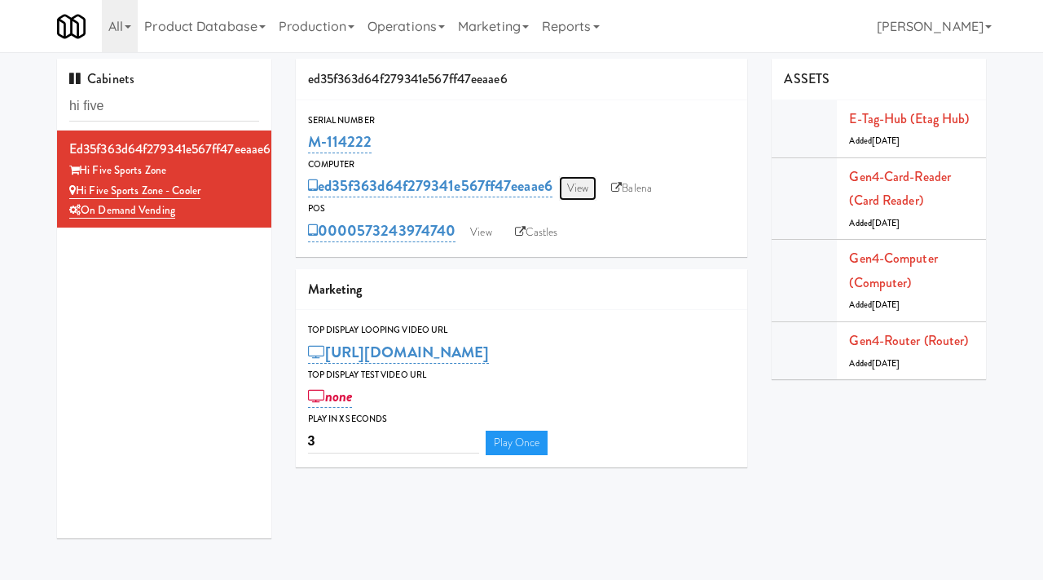
click at [583, 187] on link "View" at bounding box center [577, 188] width 37 height 24
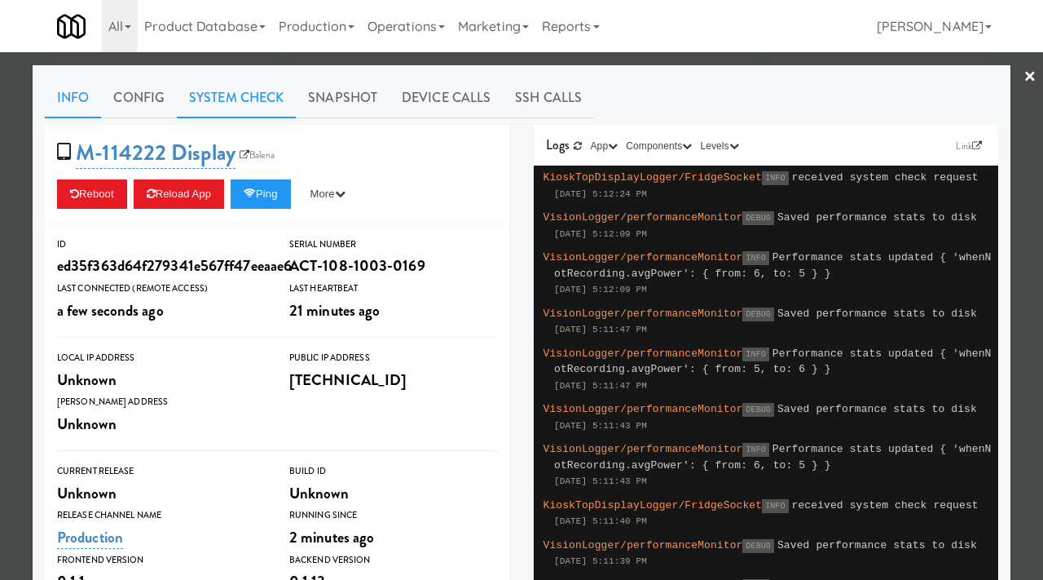
click at [208, 100] on link "System Check" at bounding box center [236, 97] width 119 height 41
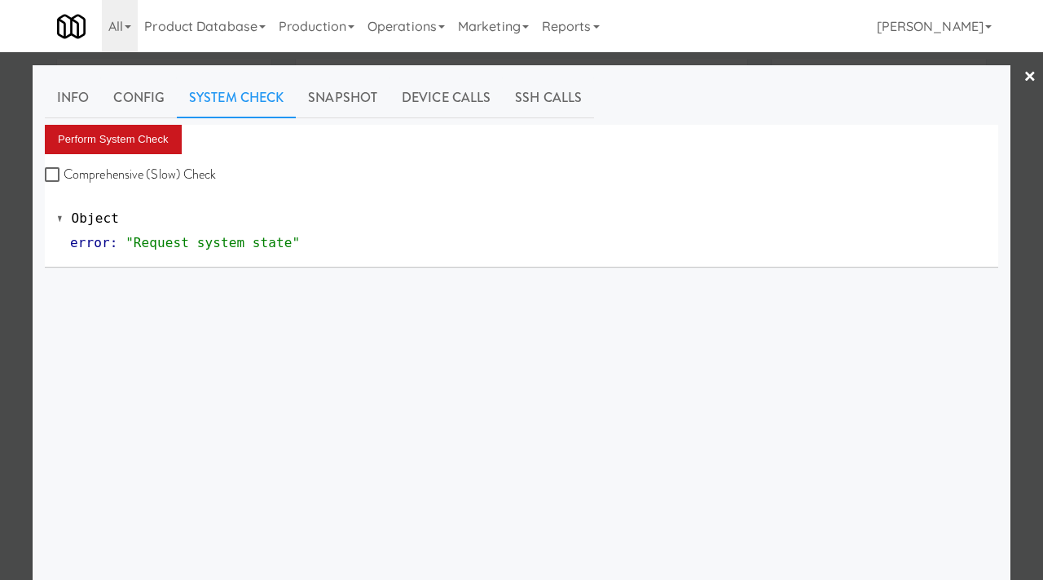
click at [117, 145] on button "Perform System Check" at bounding box center [113, 139] width 137 height 29
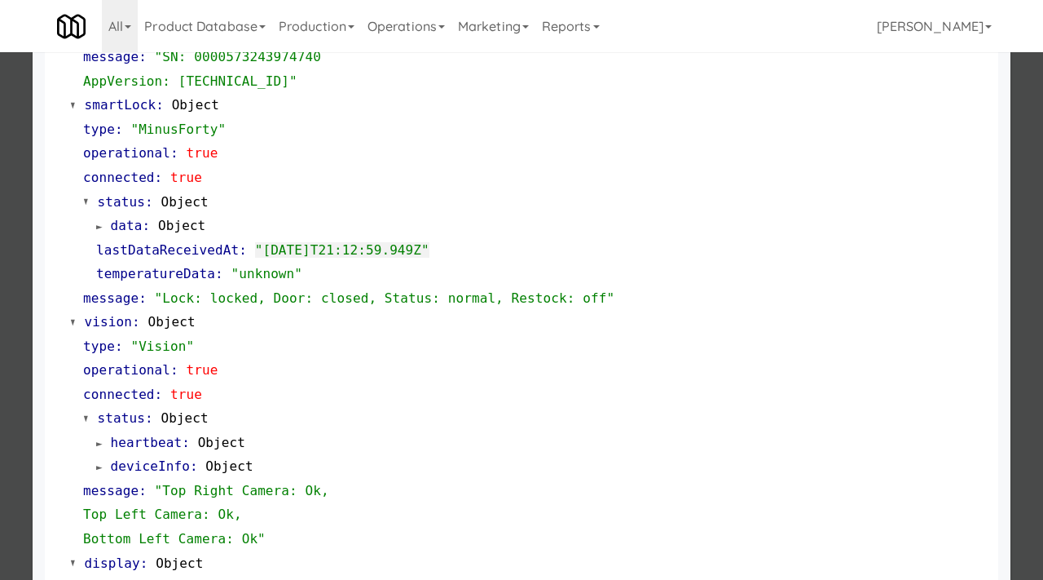
scroll to position [591, 0]
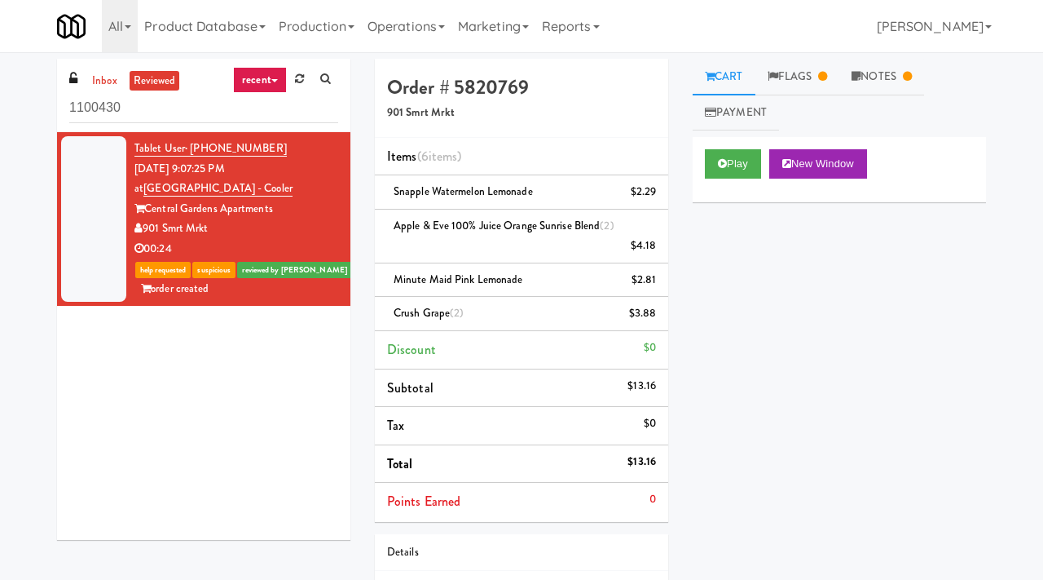
scroll to position [128, 0]
